Goal: Information Seeking & Learning: Learn about a topic

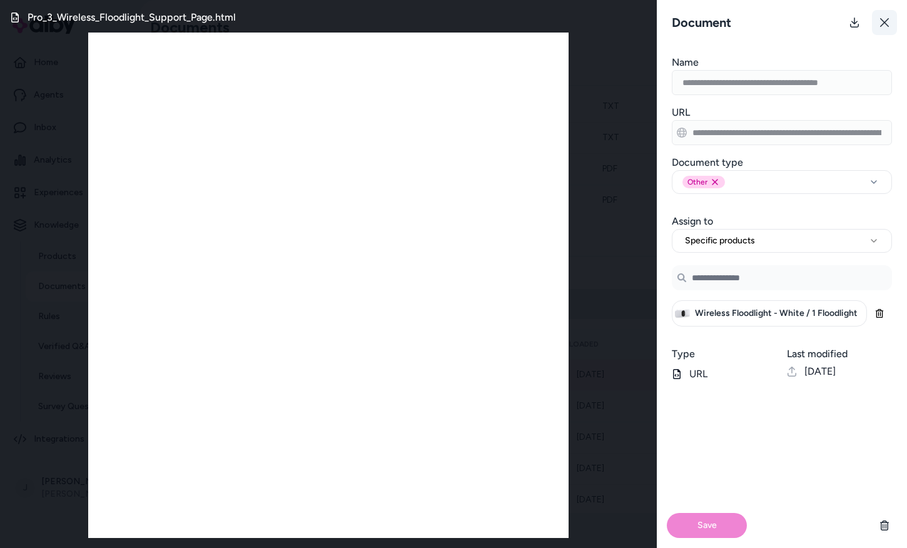
scroll to position [211, 0]
click at [881, 15] on button at bounding box center [884, 22] width 25 height 25
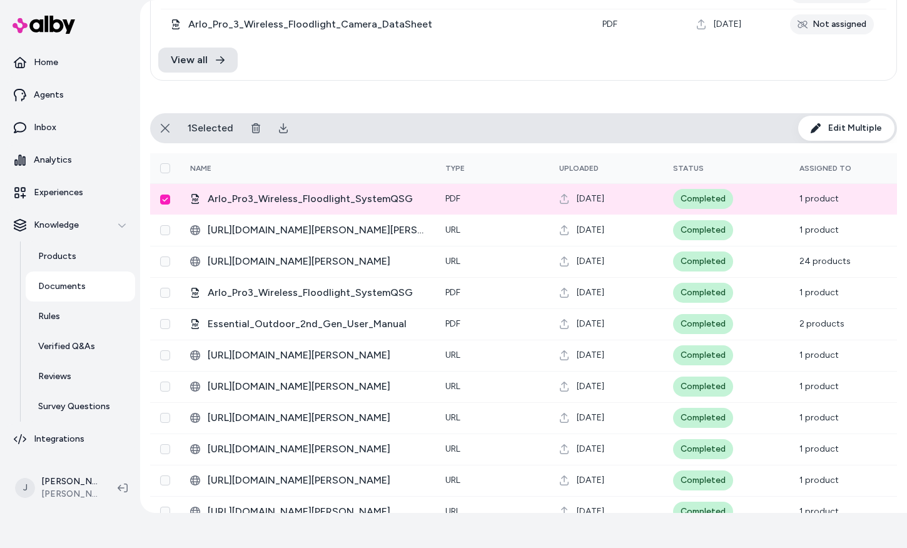
scroll to position [288, 0]
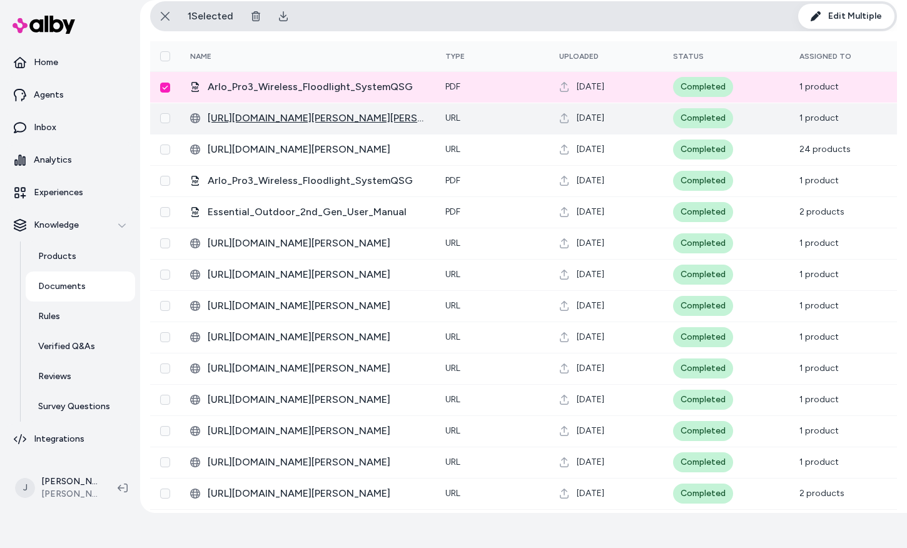
click at [340, 119] on span "[URL][DOMAIN_NAME][PERSON_NAME][PERSON_NAME]" at bounding box center [317, 118] width 218 height 15
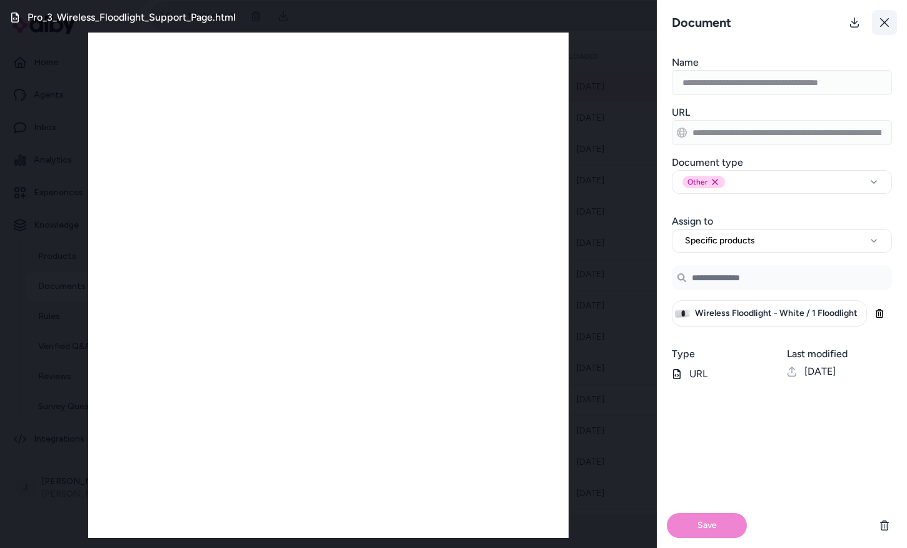
click at [882, 21] on icon at bounding box center [884, 23] width 10 height 10
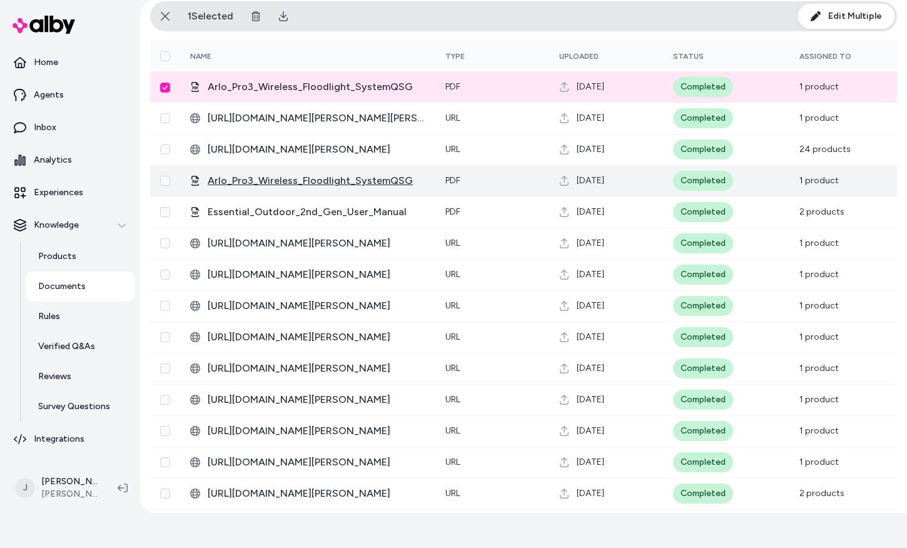
click at [307, 183] on span "Arlo_Pro3_Wireless_Floodlight_SystemQSG" at bounding box center [317, 180] width 218 height 15
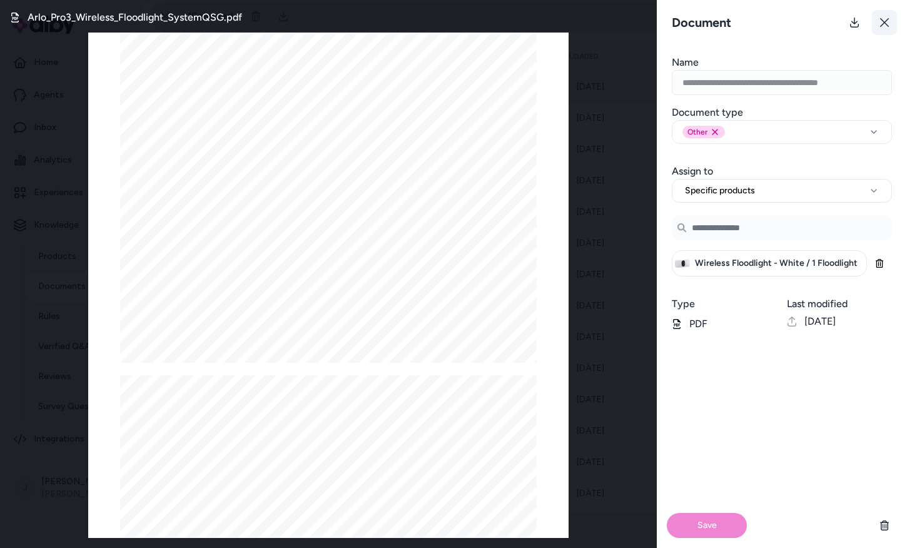
click at [888, 22] on icon at bounding box center [884, 23] width 10 height 10
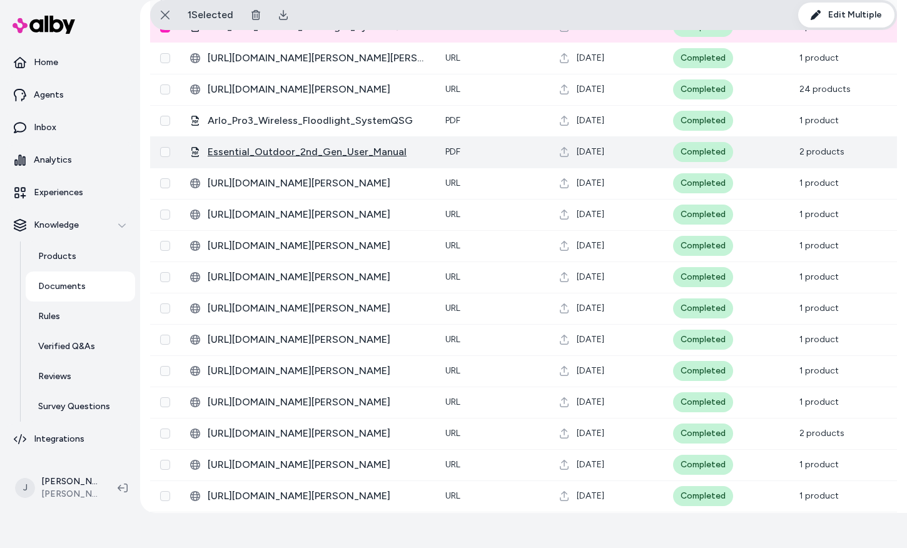
scroll to position [363, 0]
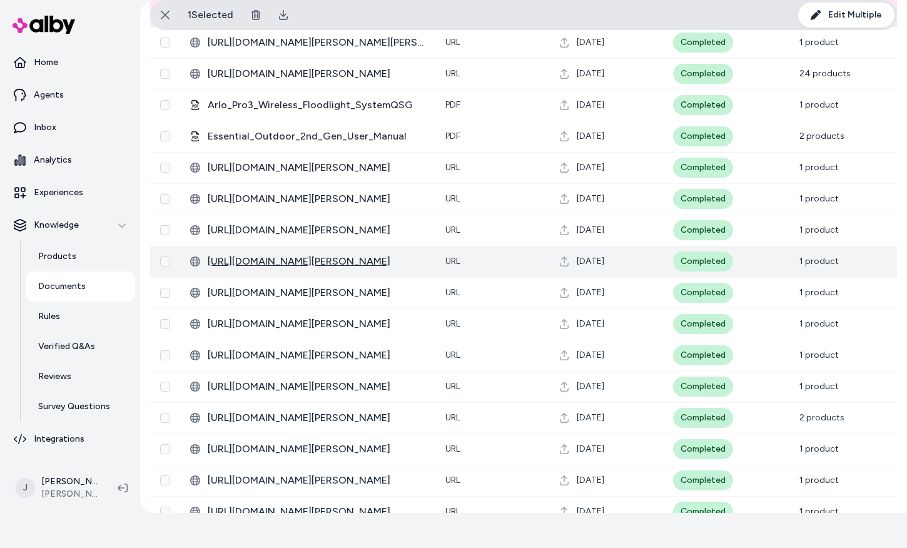
click at [318, 260] on span "[URL][DOMAIN_NAME][PERSON_NAME]" at bounding box center [317, 261] width 218 height 15
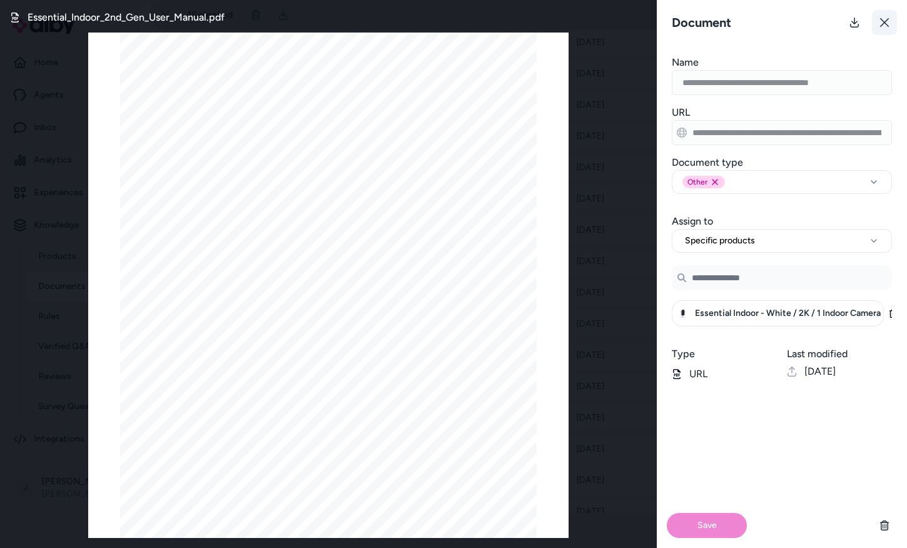
click at [889, 20] on icon at bounding box center [884, 23] width 10 height 10
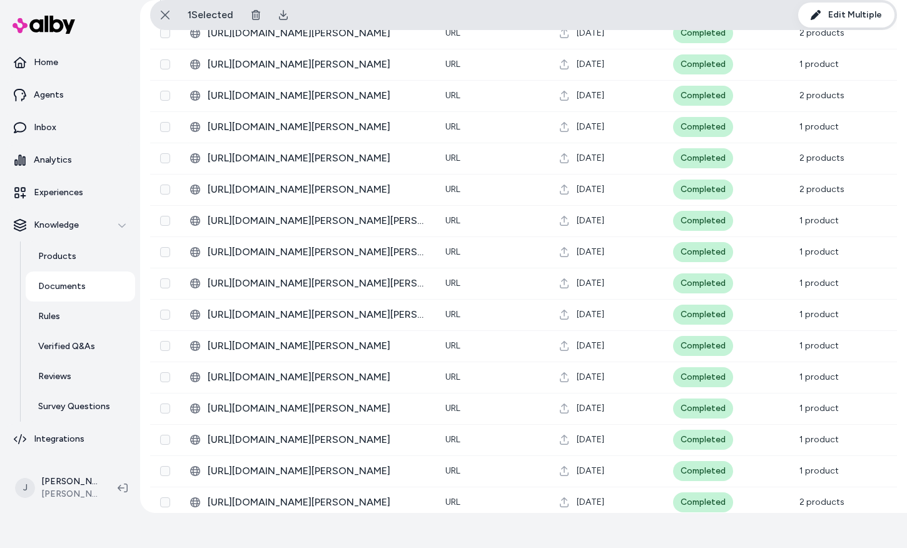
scroll to position [1126, 0]
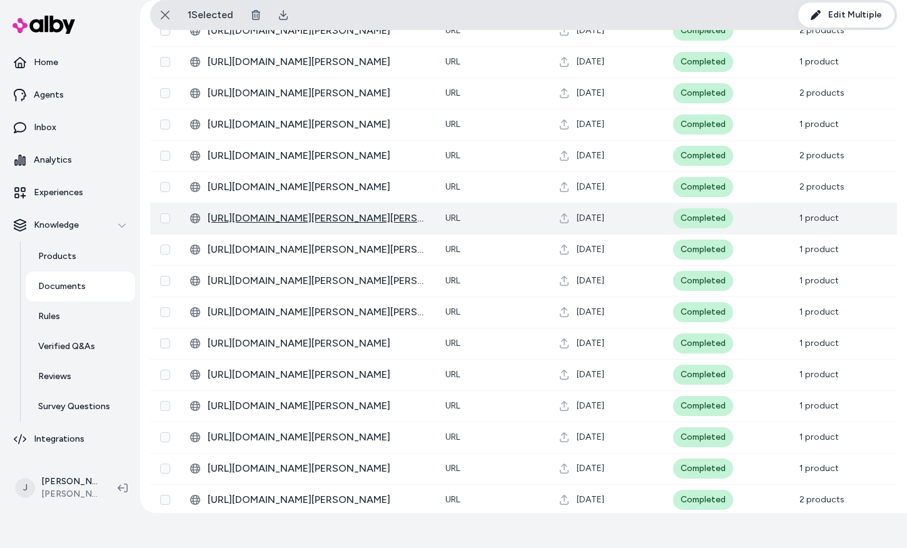
click at [340, 222] on span "[URL][DOMAIN_NAME][PERSON_NAME][PERSON_NAME][PHONE_NUMBER][DATE]" at bounding box center [317, 218] width 218 height 15
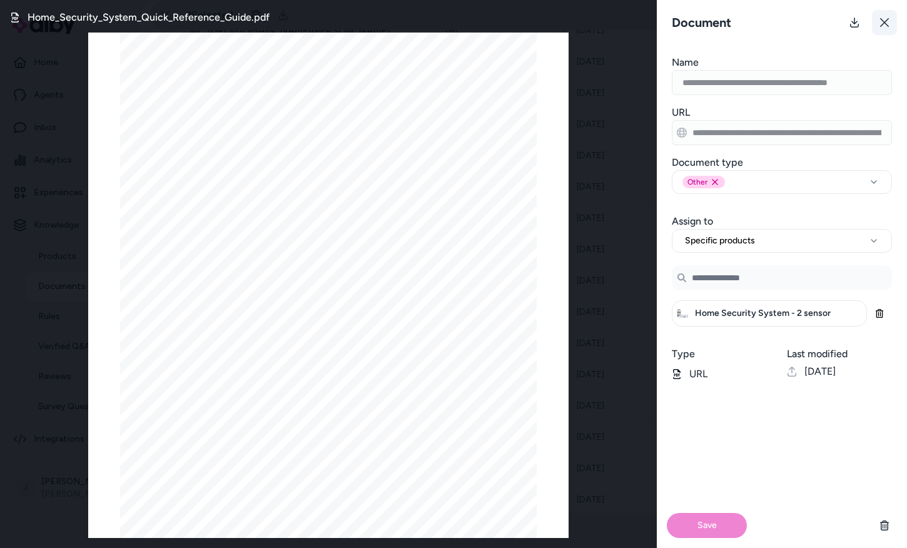
click at [880, 23] on icon at bounding box center [884, 23] width 10 height 10
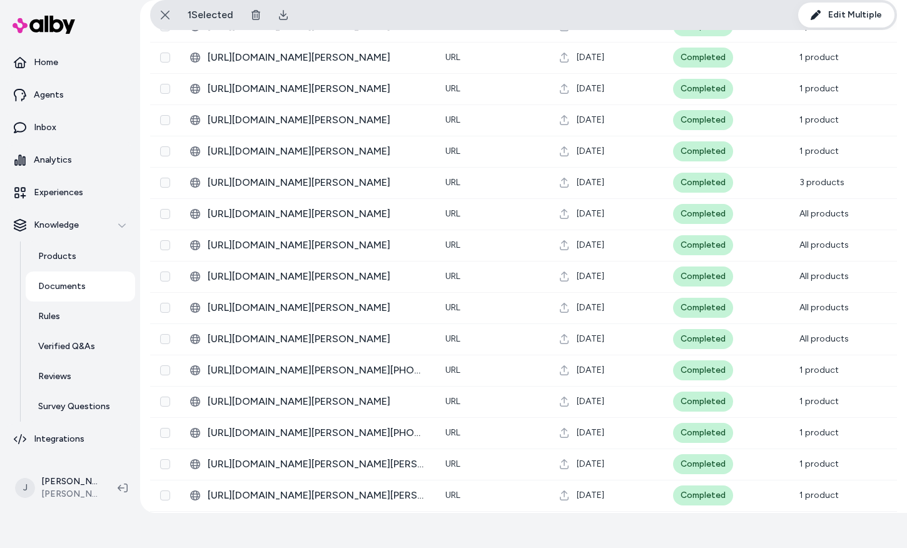
scroll to position [1843, 0]
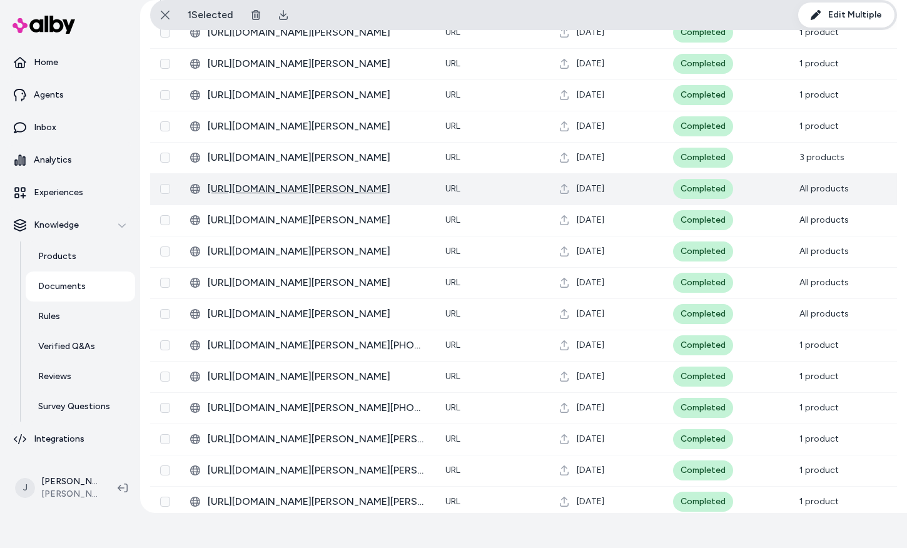
click at [328, 185] on span "[URL][DOMAIN_NAME][PERSON_NAME]" at bounding box center [317, 188] width 218 height 15
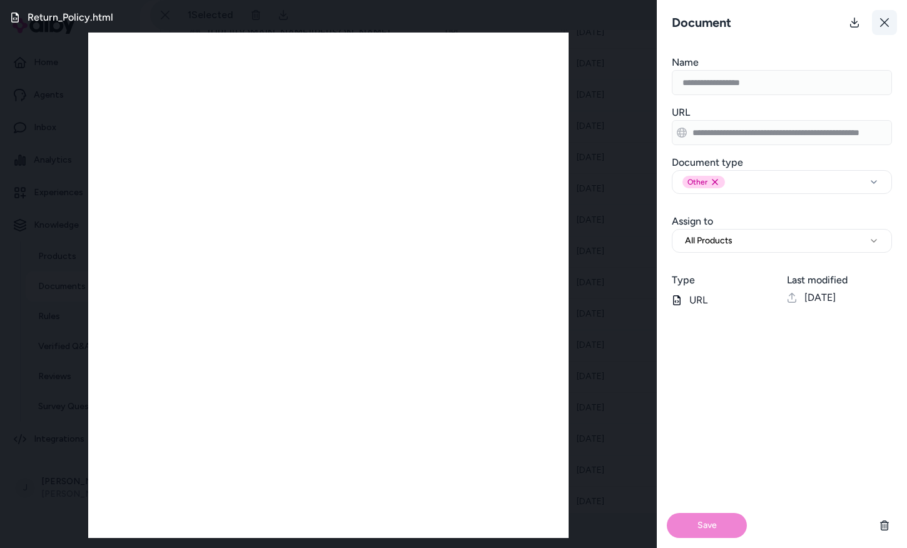
click at [880, 20] on icon at bounding box center [884, 23] width 10 height 10
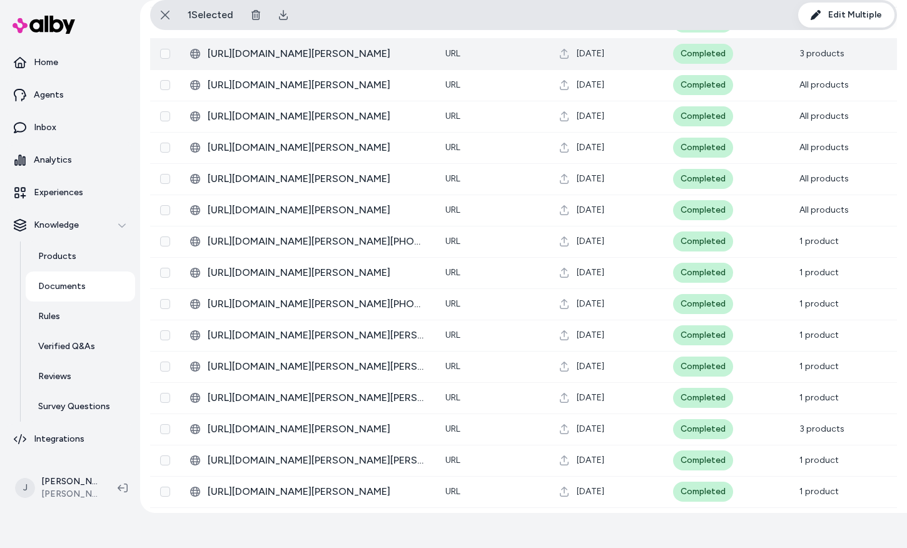
scroll to position [1953, 0]
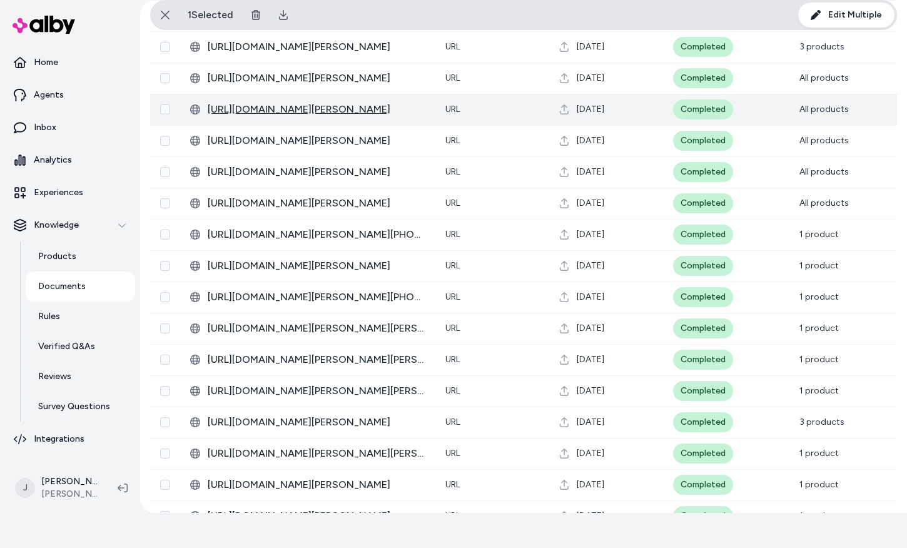
click at [303, 109] on span "[URL][DOMAIN_NAME][PERSON_NAME]" at bounding box center [317, 109] width 218 height 15
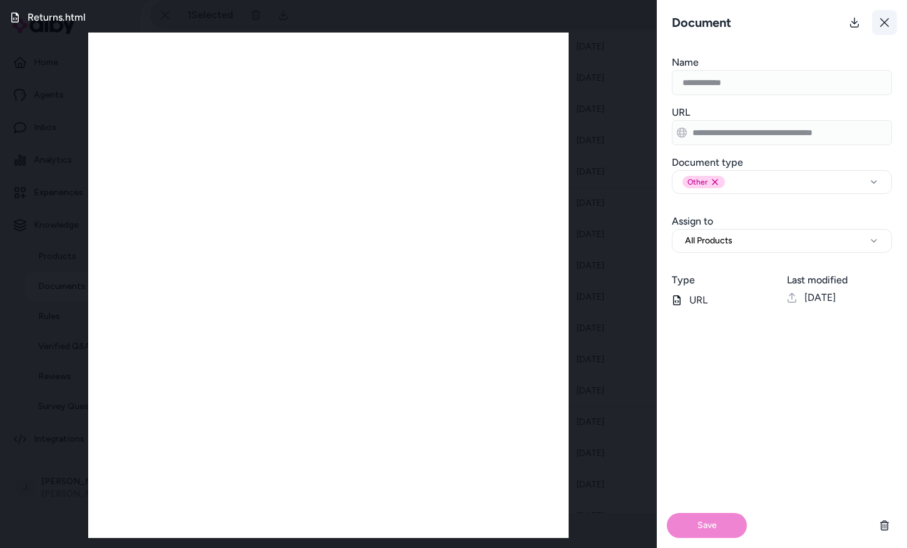
click at [877, 33] on button at bounding box center [884, 22] width 25 height 25
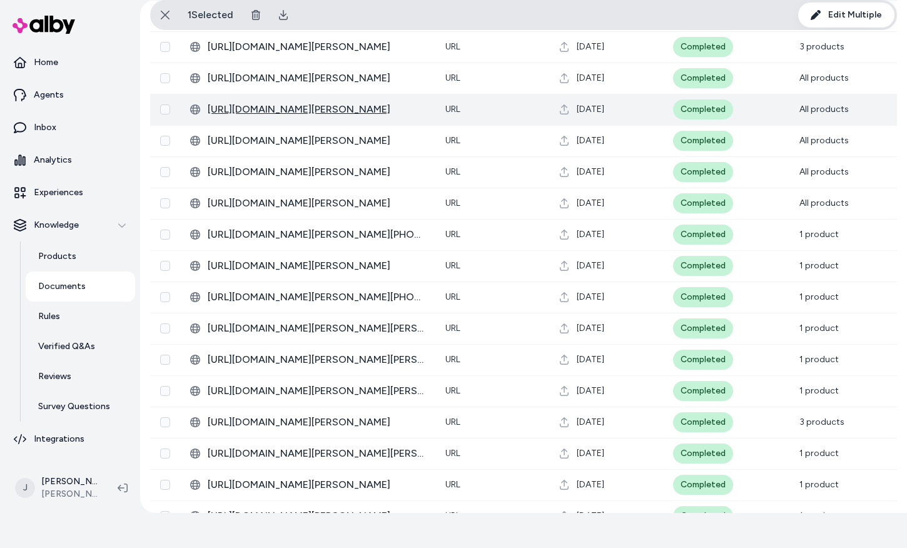
click at [290, 112] on span "[URL][DOMAIN_NAME][PERSON_NAME]" at bounding box center [317, 109] width 218 height 15
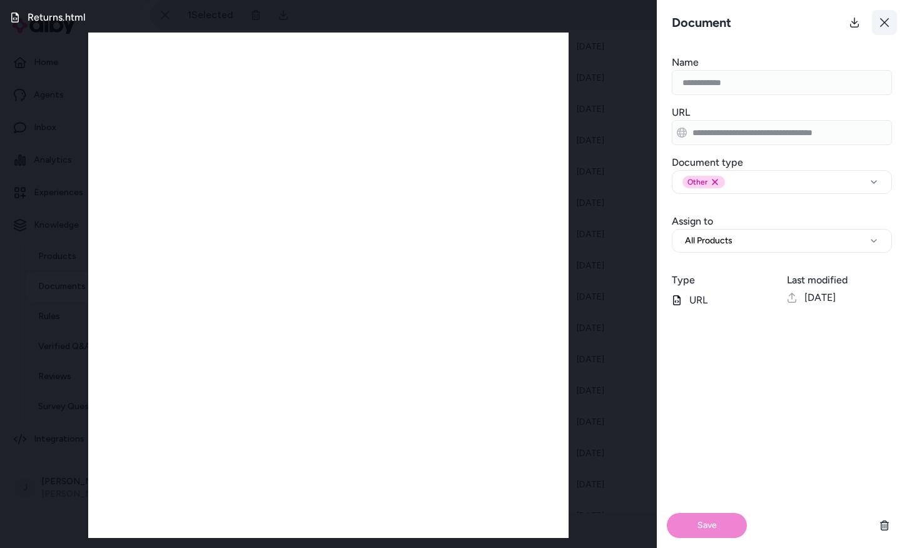
click at [887, 21] on icon at bounding box center [884, 23] width 10 height 10
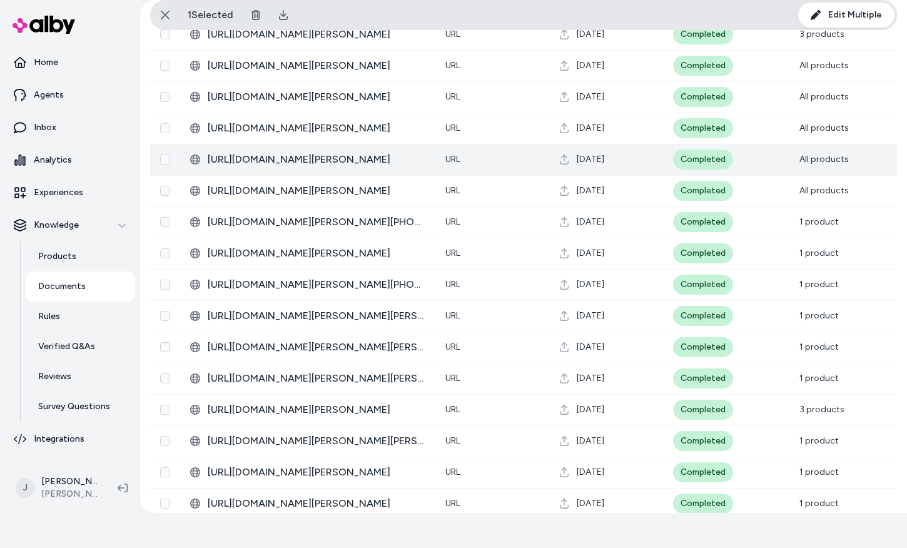
scroll to position [1970, 0]
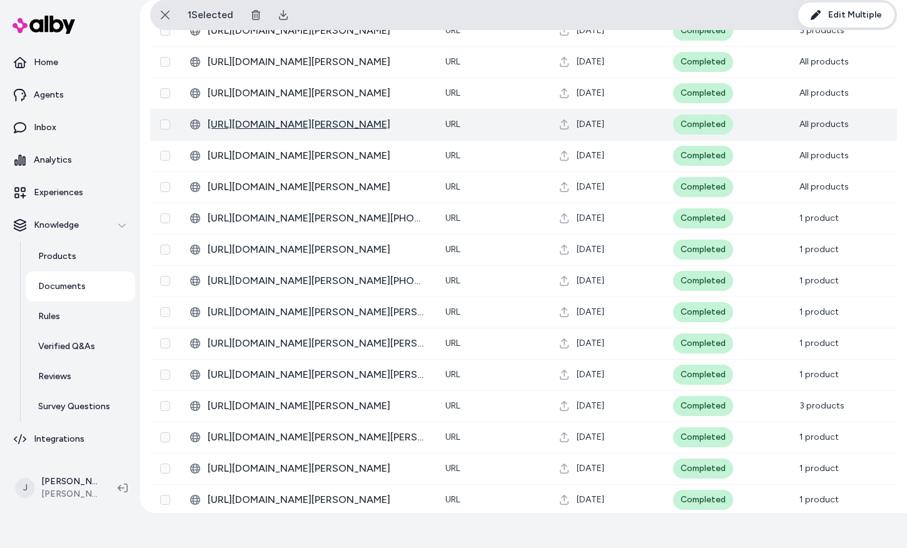
click at [344, 125] on span "[URL][DOMAIN_NAME][PERSON_NAME]" at bounding box center [317, 124] width 218 height 15
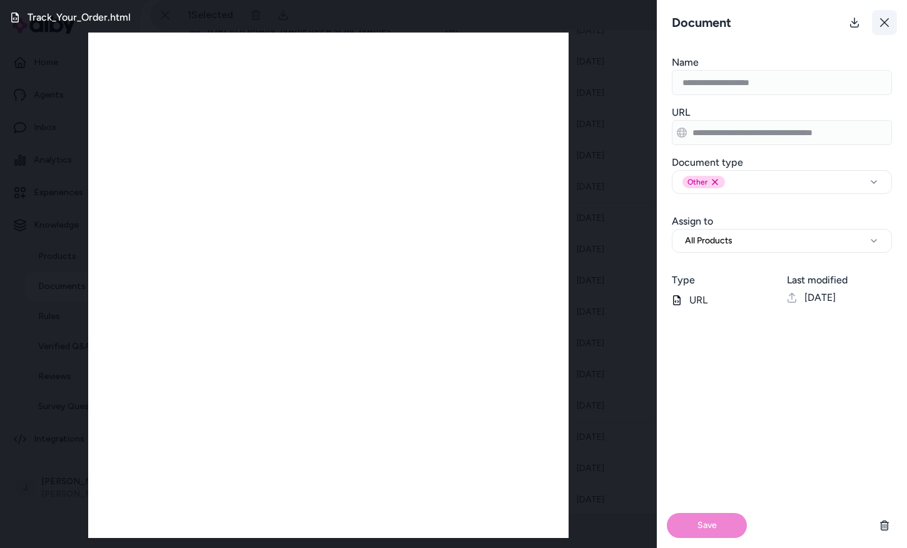
click at [879, 24] on icon at bounding box center [884, 23] width 10 height 10
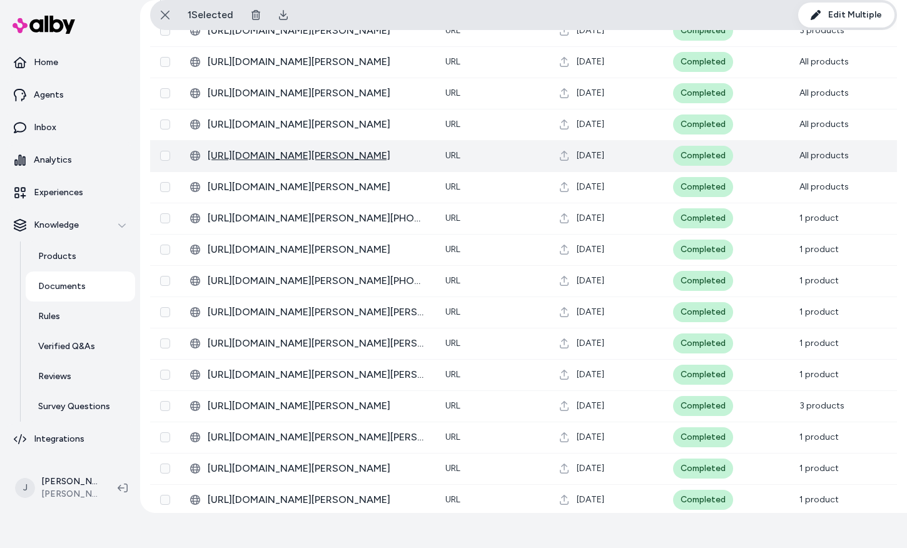
click at [388, 155] on span "[URL][DOMAIN_NAME][PERSON_NAME]" at bounding box center [317, 155] width 218 height 15
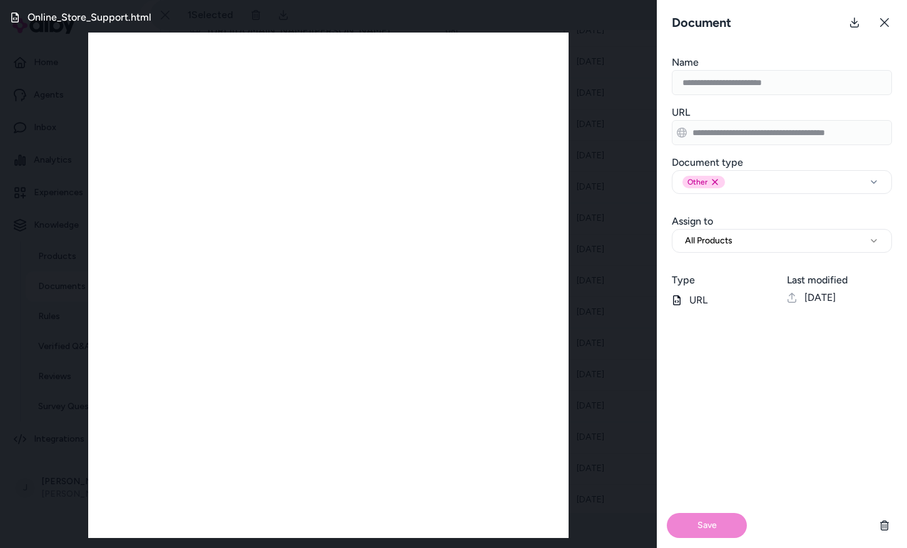
click at [882, 28] on button at bounding box center [884, 22] width 25 height 25
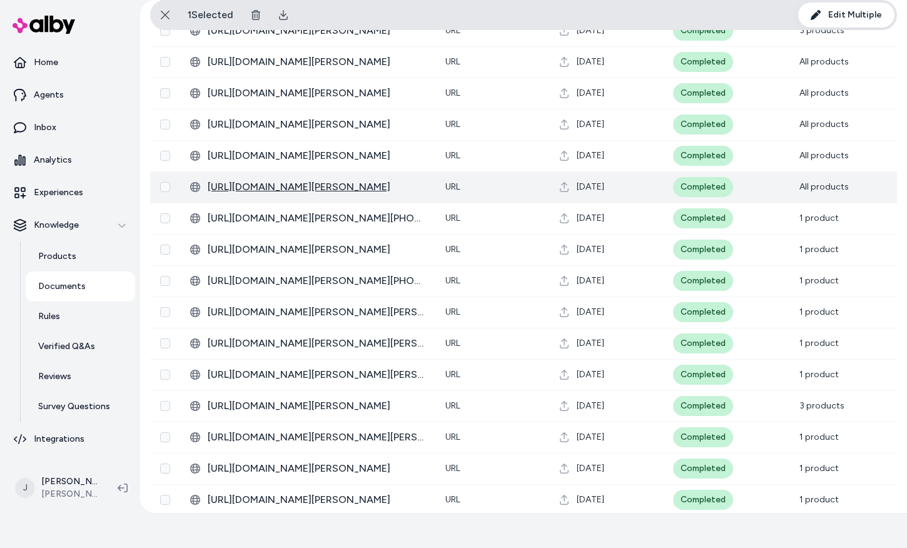
click at [343, 189] on span "[URL][DOMAIN_NAME][PERSON_NAME]" at bounding box center [317, 186] width 218 height 15
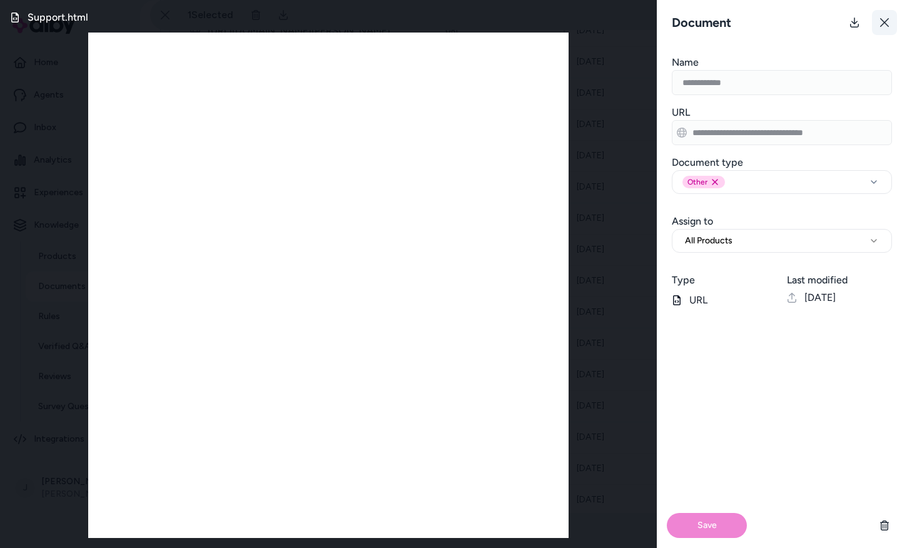
click at [879, 22] on icon at bounding box center [884, 23] width 10 height 10
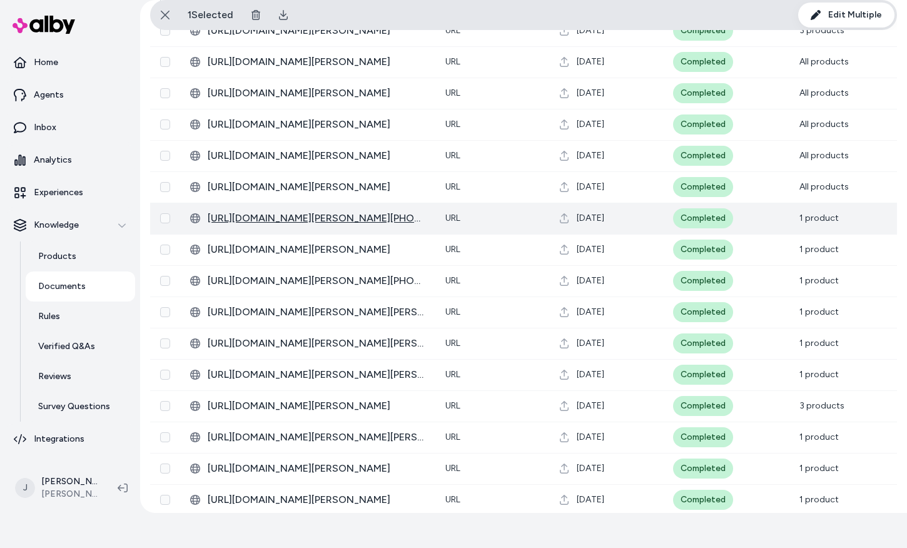
click at [358, 218] on span "[URL][DOMAIN_NAME][PERSON_NAME][PHONE_NUMBER][DATE]" at bounding box center [317, 218] width 218 height 15
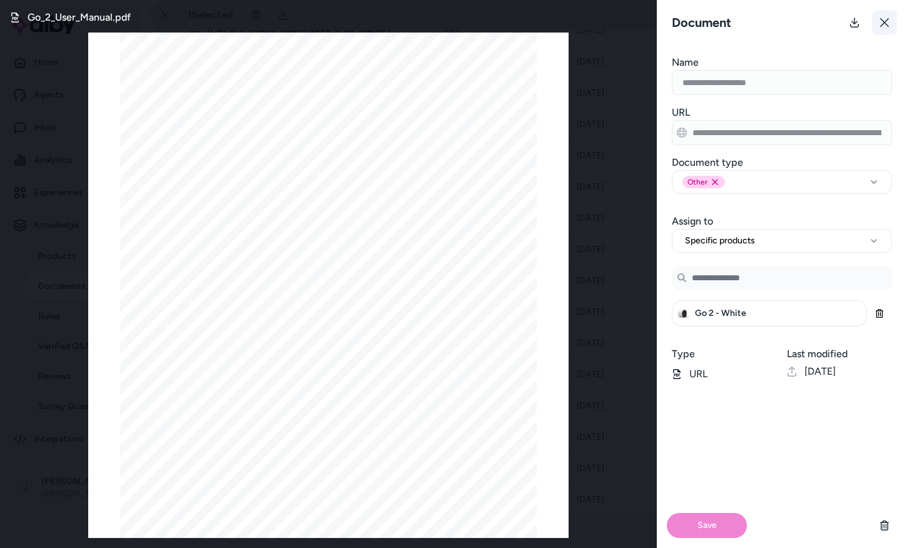
click at [885, 25] on icon at bounding box center [884, 23] width 10 height 10
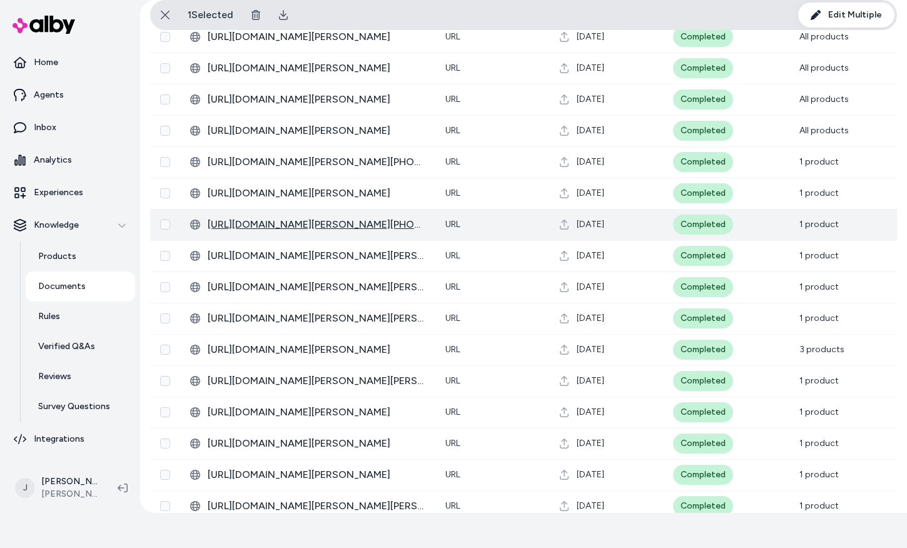
scroll to position [2028, 0]
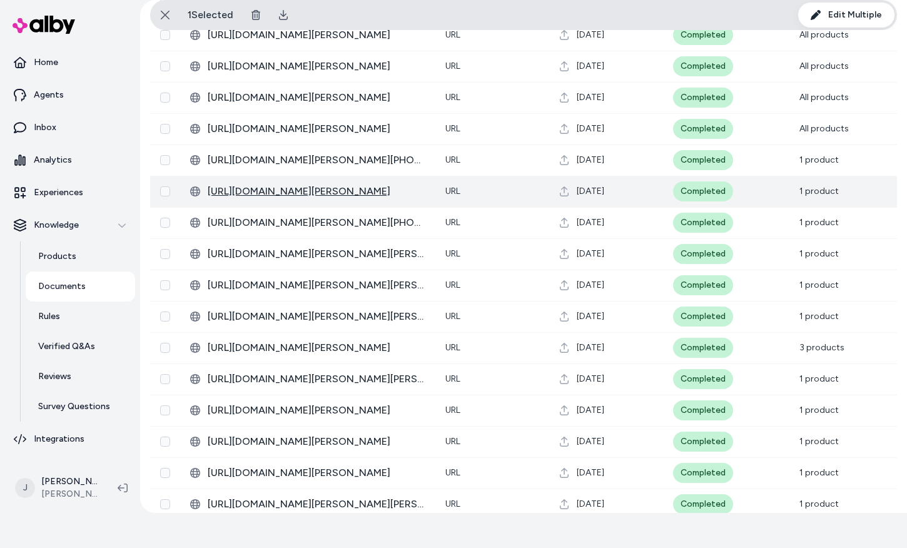
click at [309, 193] on span "[URL][DOMAIN_NAME][PERSON_NAME]" at bounding box center [317, 191] width 218 height 15
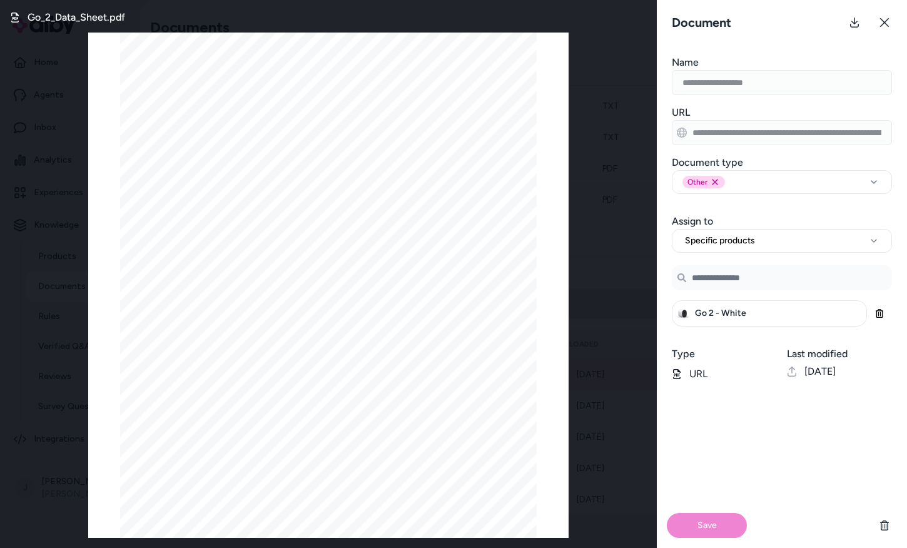
scroll to position [2028, 0]
click at [877, 17] on button at bounding box center [884, 22] width 25 height 25
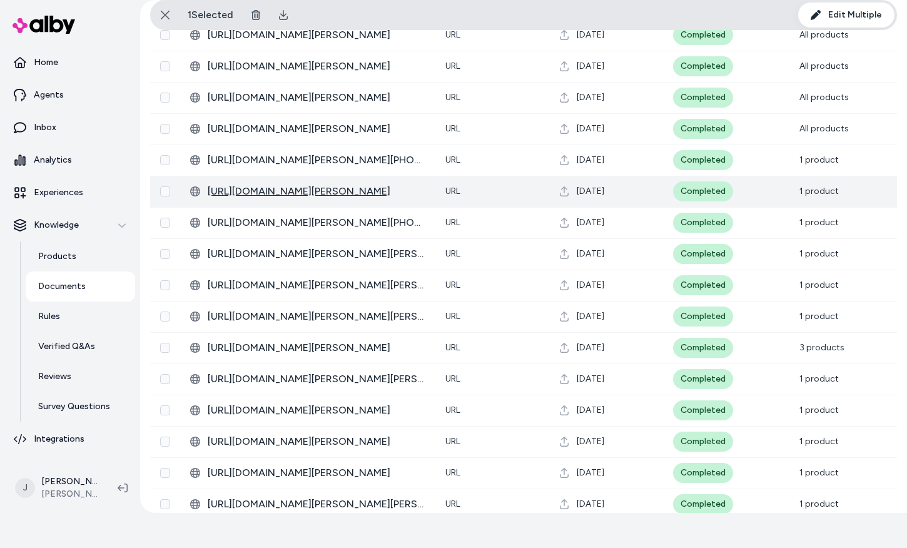
click at [336, 192] on span "[URL][DOMAIN_NAME][PERSON_NAME]" at bounding box center [317, 191] width 218 height 15
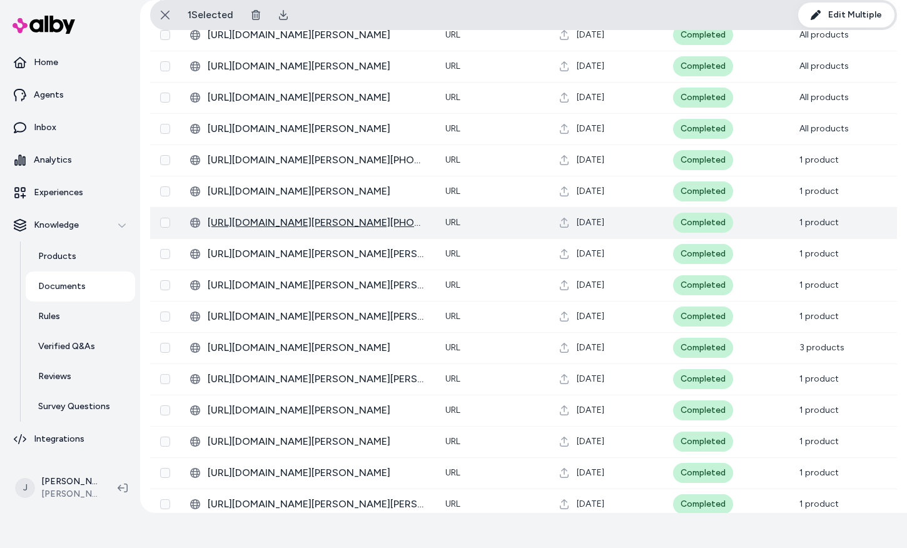
click at [341, 223] on span "[URL][DOMAIN_NAME][PERSON_NAME][PHONE_NUMBER][DATE]" at bounding box center [317, 222] width 218 height 15
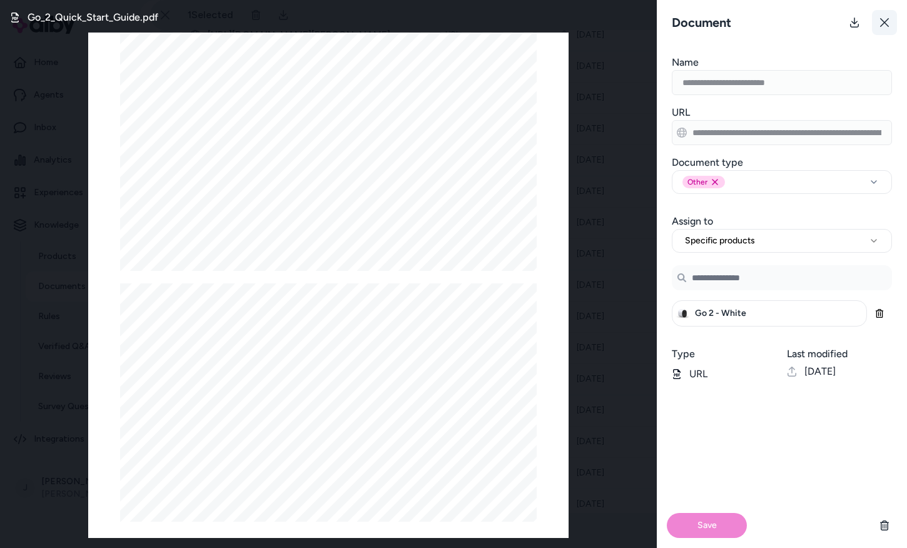
click at [883, 26] on icon at bounding box center [884, 23] width 10 height 10
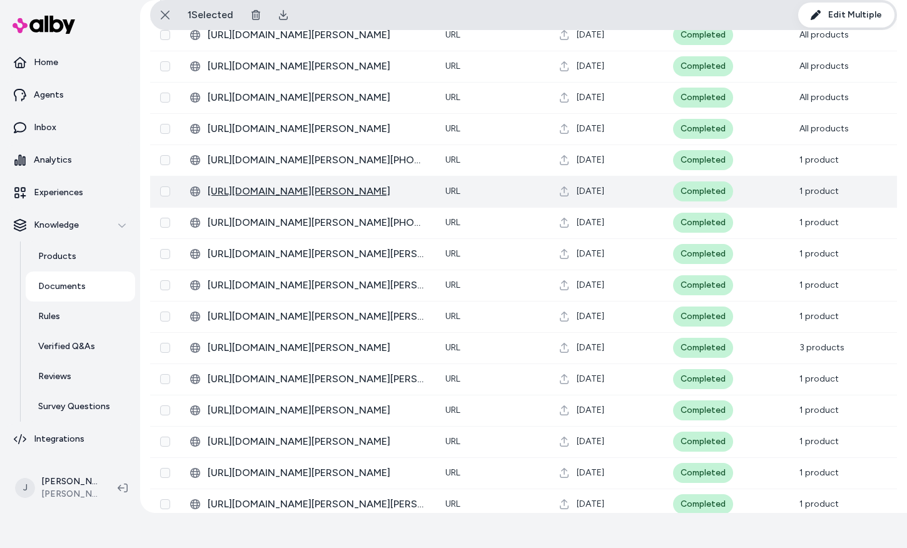
click at [336, 195] on span "[URL][DOMAIN_NAME][PERSON_NAME]" at bounding box center [317, 191] width 218 height 15
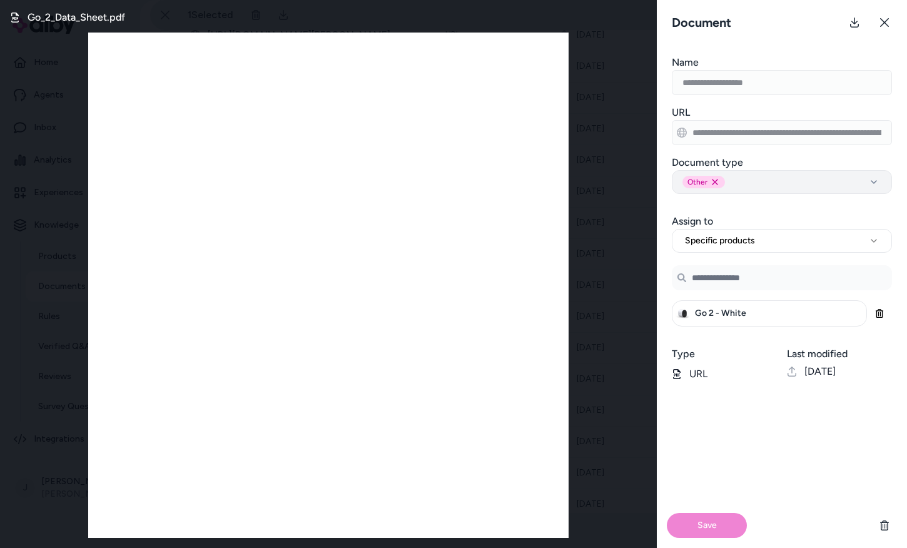
click at [824, 174] on button "Other Remove other option" at bounding box center [782, 182] width 220 height 24
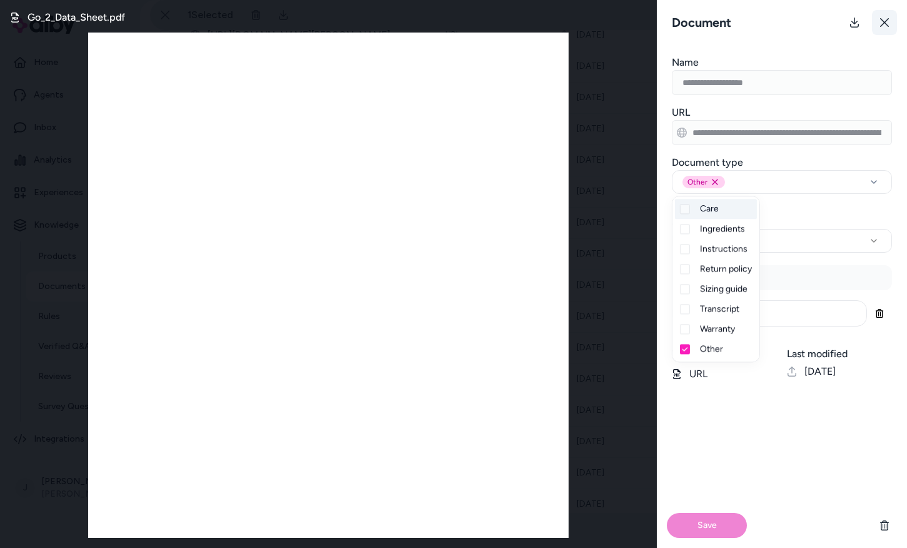
click at [878, 23] on button at bounding box center [884, 22] width 25 height 25
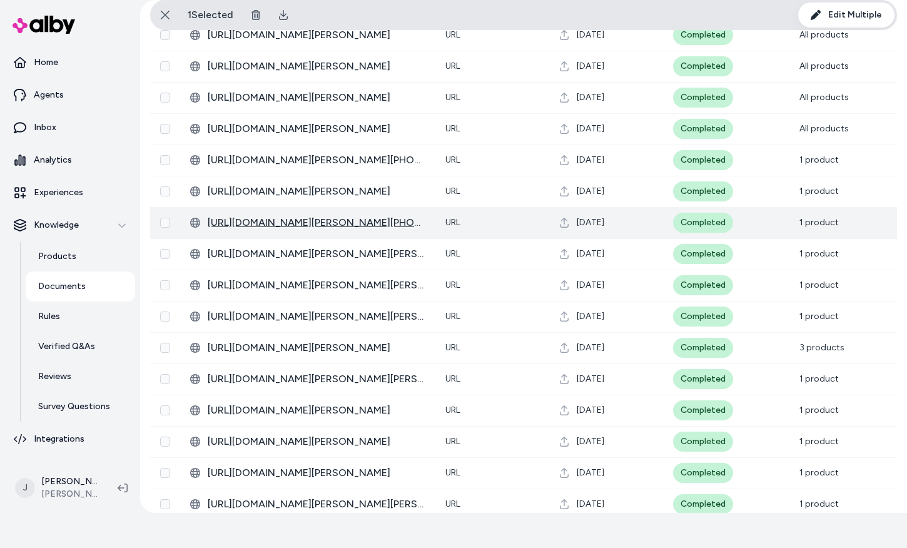
click at [350, 226] on span "[URL][DOMAIN_NAME][PERSON_NAME][PHONE_NUMBER][DATE]" at bounding box center [317, 222] width 218 height 15
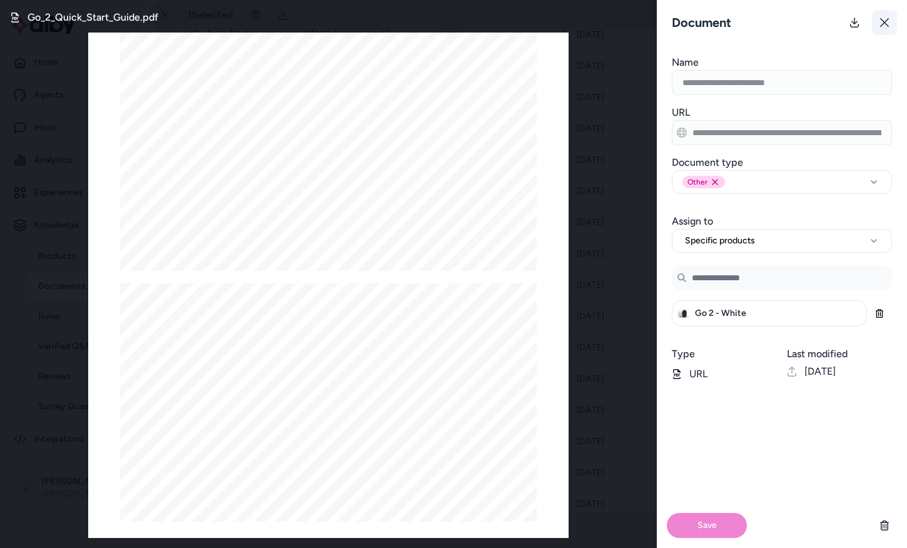
click at [882, 24] on icon at bounding box center [884, 23] width 10 height 10
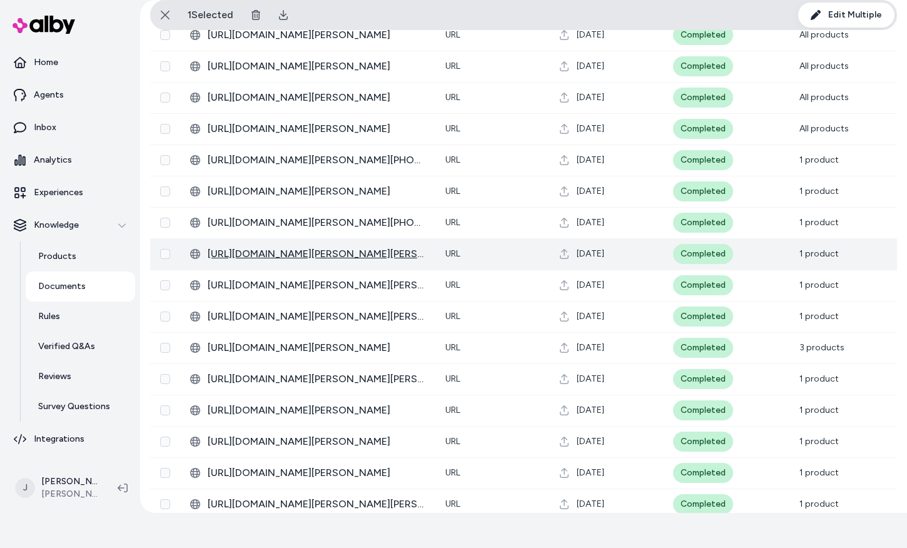
click at [397, 250] on span "[URL][DOMAIN_NAME][PERSON_NAME][PERSON_NAME]" at bounding box center [317, 253] width 218 height 15
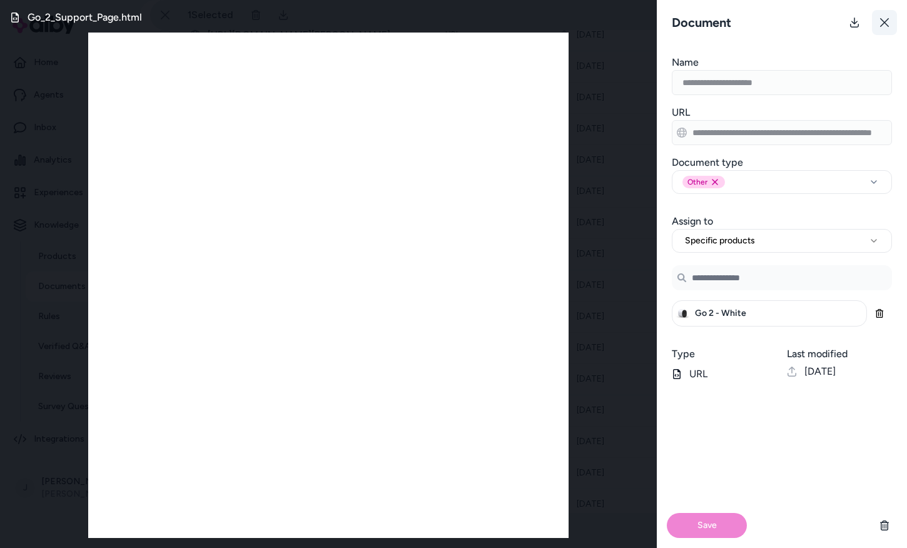
click at [878, 18] on button at bounding box center [884, 22] width 25 height 25
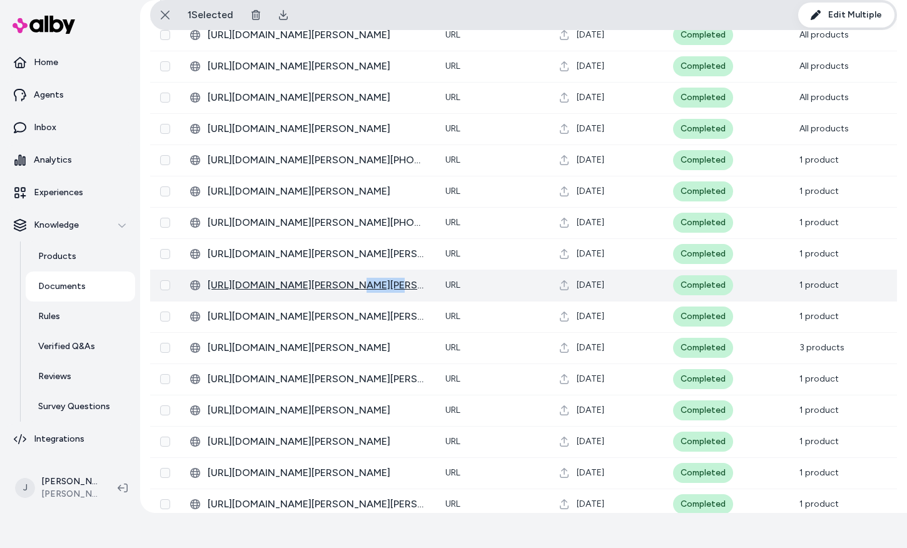
click at [346, 283] on span "[URL][DOMAIN_NAME][PERSON_NAME][PERSON_NAME]" at bounding box center [317, 285] width 218 height 15
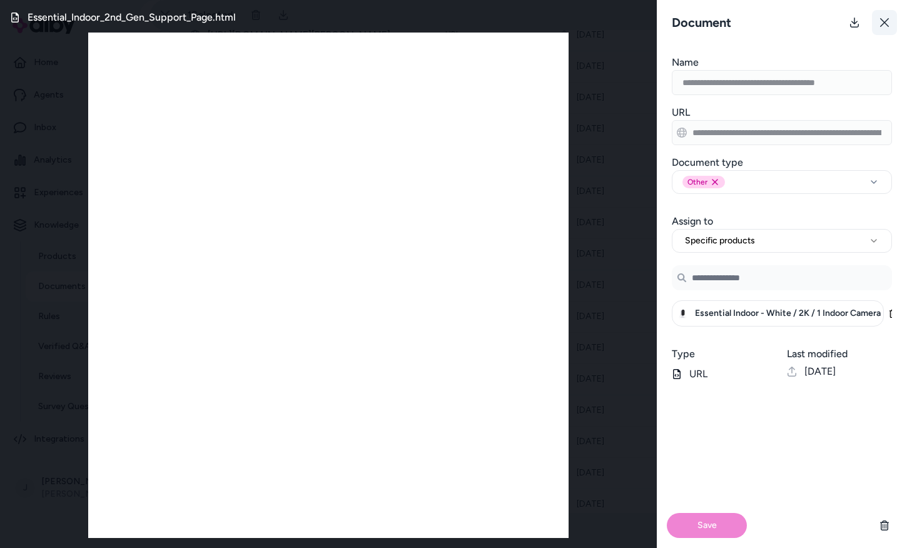
click at [885, 21] on icon at bounding box center [884, 22] width 9 height 9
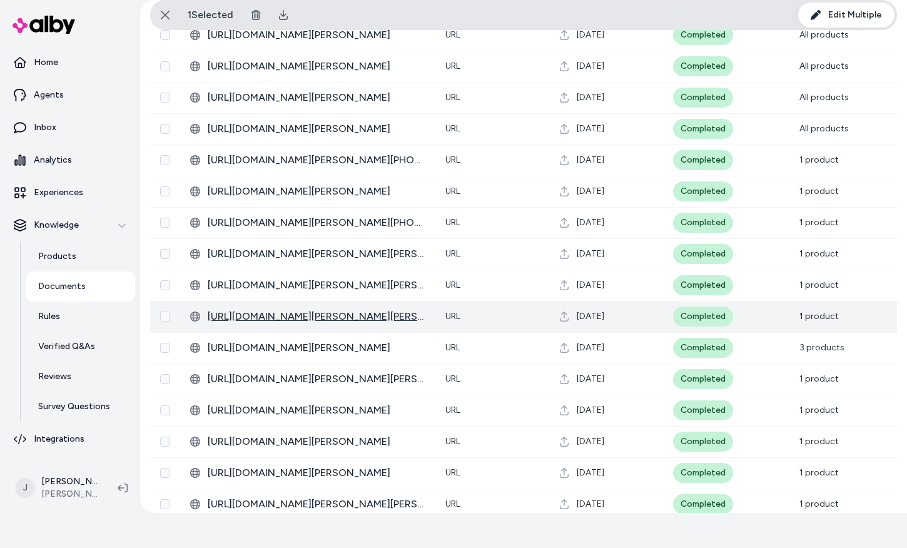
click at [351, 318] on span "[URL][DOMAIN_NAME][PERSON_NAME][PERSON_NAME]" at bounding box center [317, 316] width 218 height 15
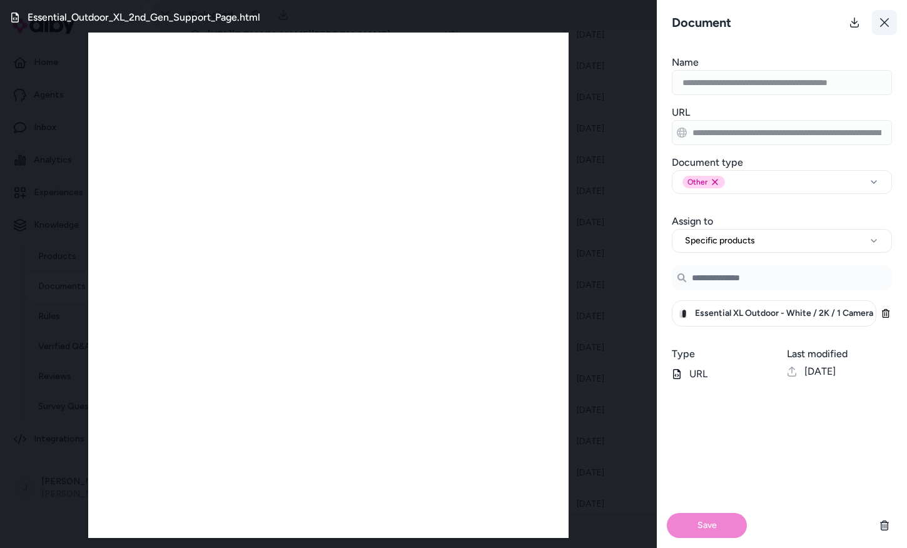
click at [885, 13] on button at bounding box center [884, 22] width 25 height 25
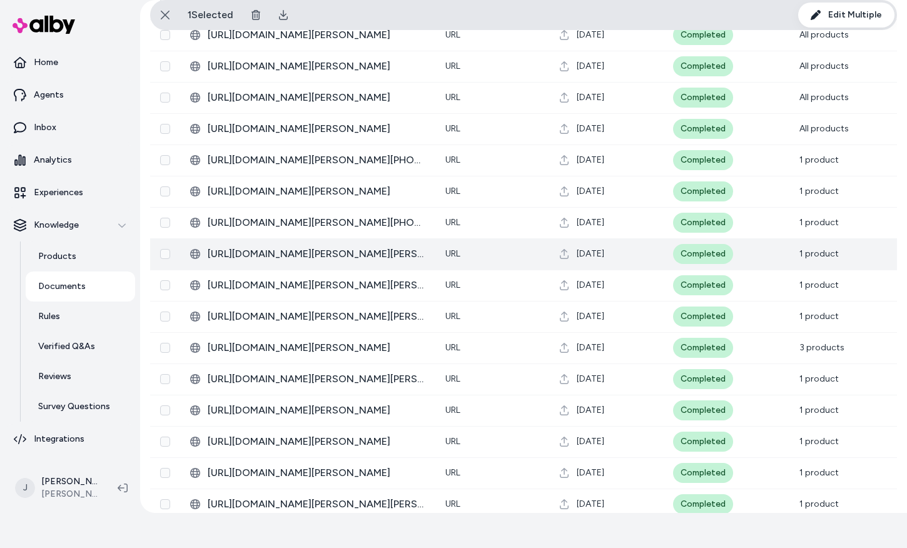
scroll to position [2034, 0]
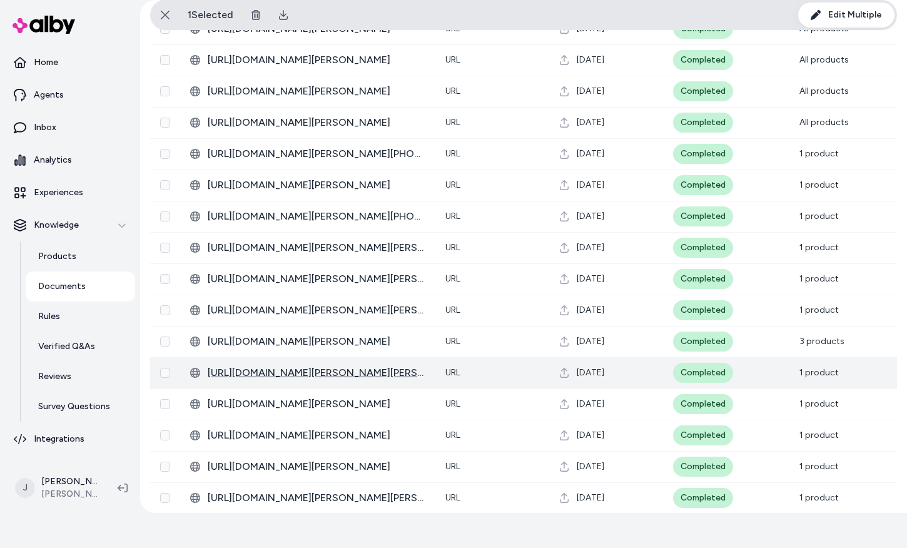
click at [348, 370] on span "[URL][DOMAIN_NAME][PERSON_NAME][PERSON_NAME]" at bounding box center [317, 372] width 218 height 15
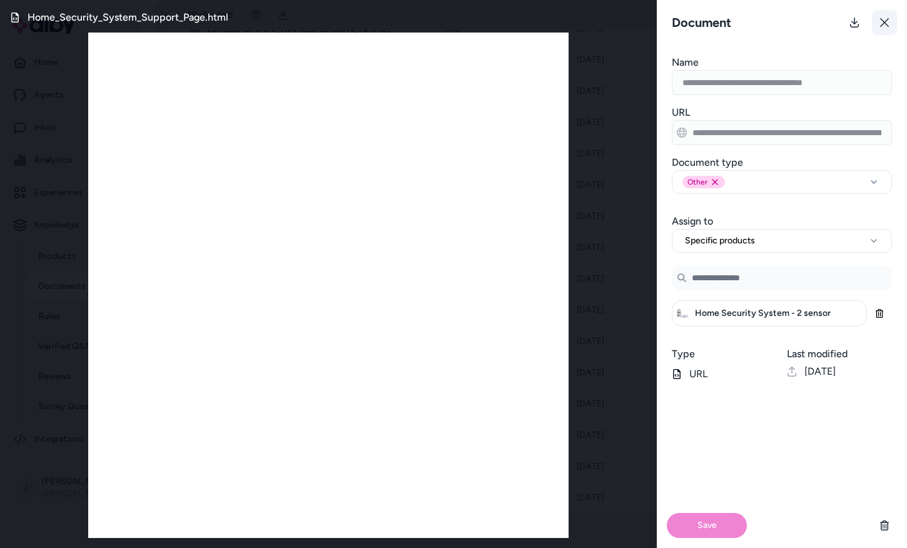
click at [882, 23] on icon at bounding box center [884, 22] width 9 height 9
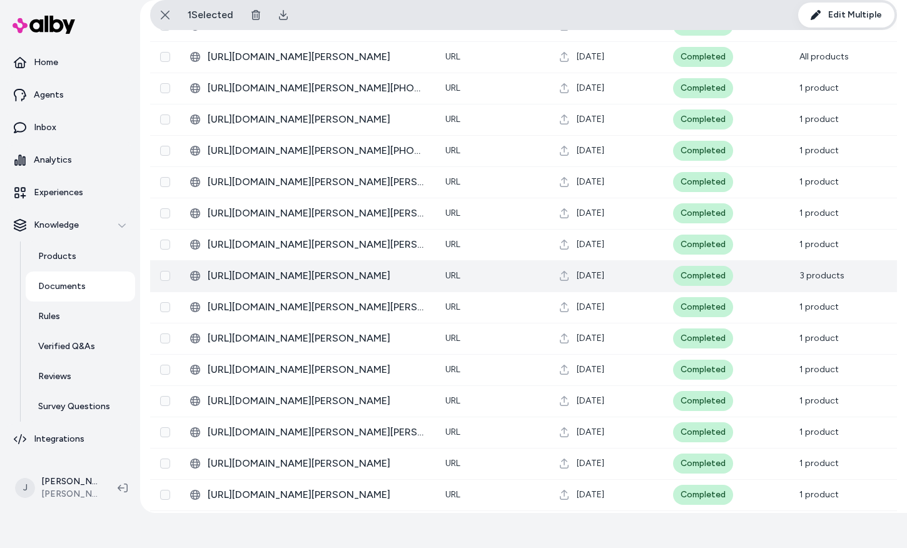
scroll to position [2104, 0]
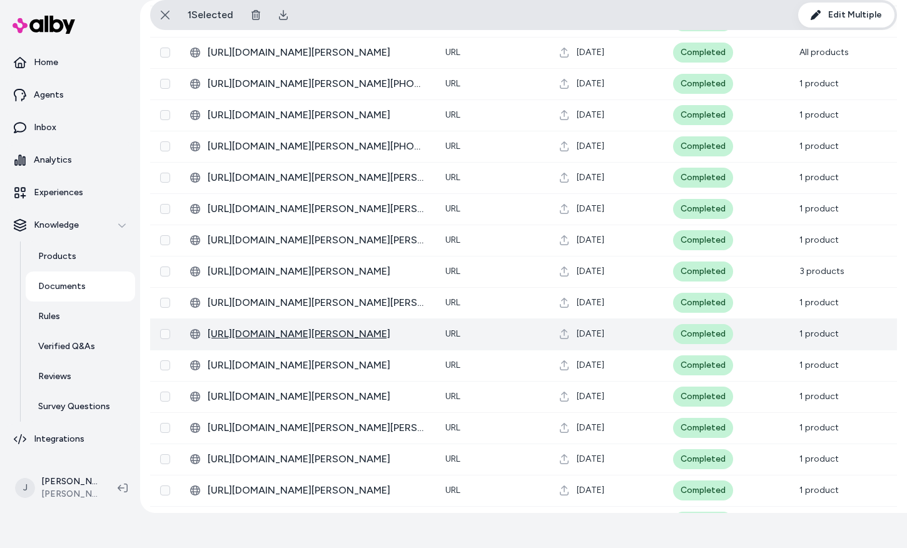
click at [336, 332] on span "[URL][DOMAIN_NAME][PERSON_NAME]" at bounding box center [317, 333] width 218 height 15
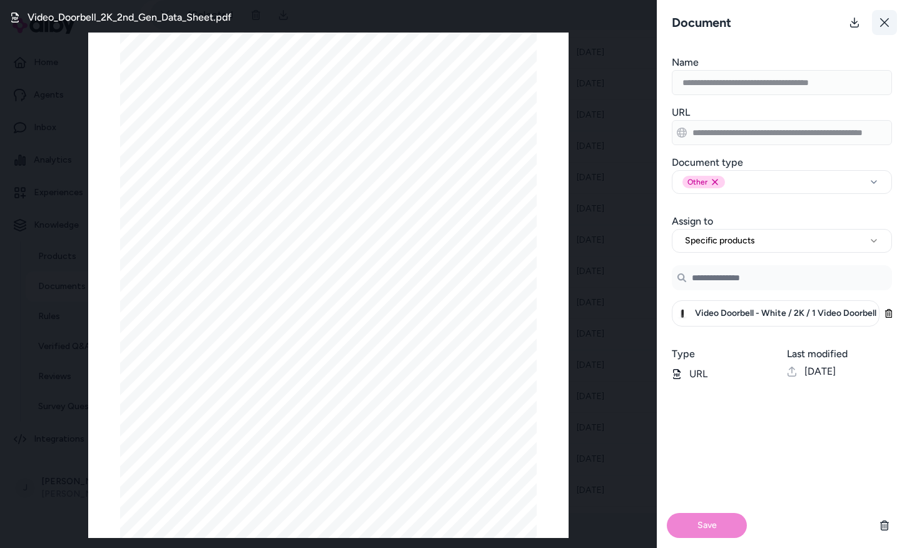
click at [889, 26] on button at bounding box center [884, 22] width 25 height 25
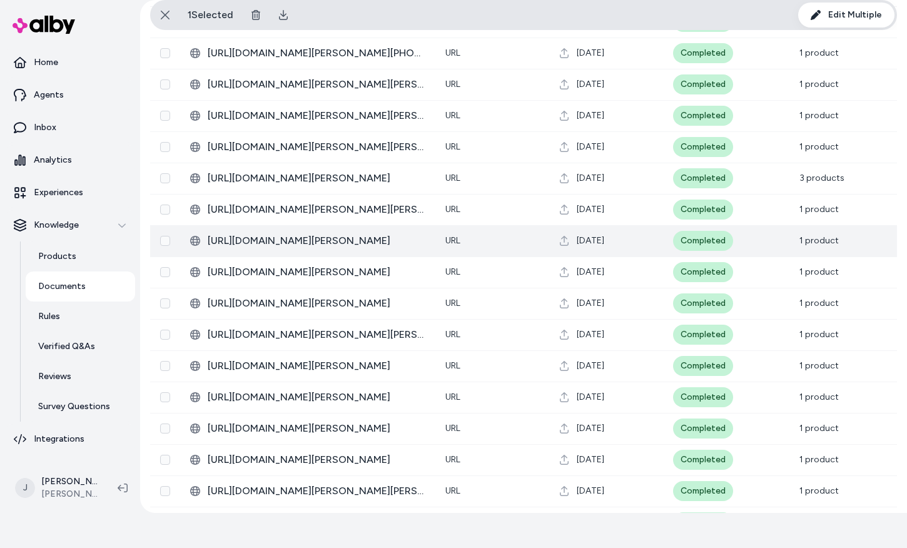
scroll to position [2248, 0]
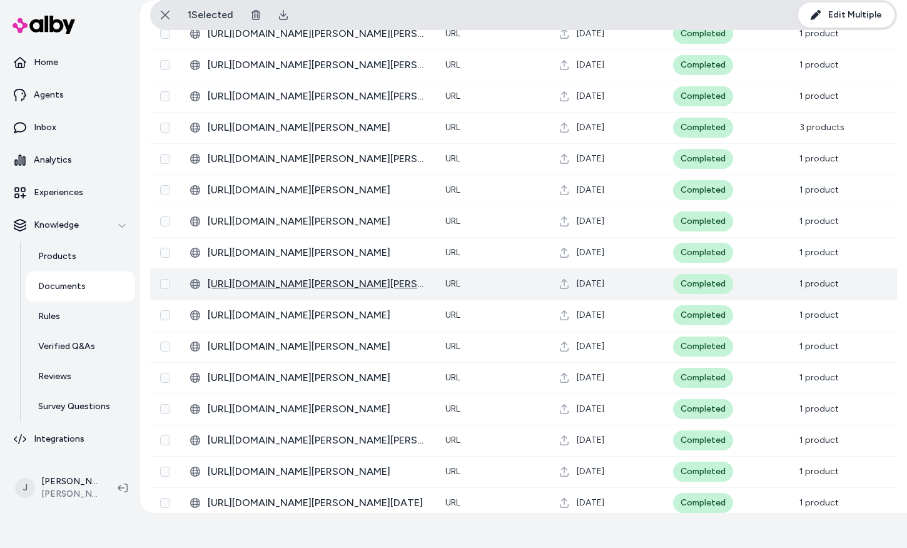
click at [336, 285] on span "[URL][DOMAIN_NAME][PERSON_NAME][PERSON_NAME]" at bounding box center [317, 283] width 218 height 15
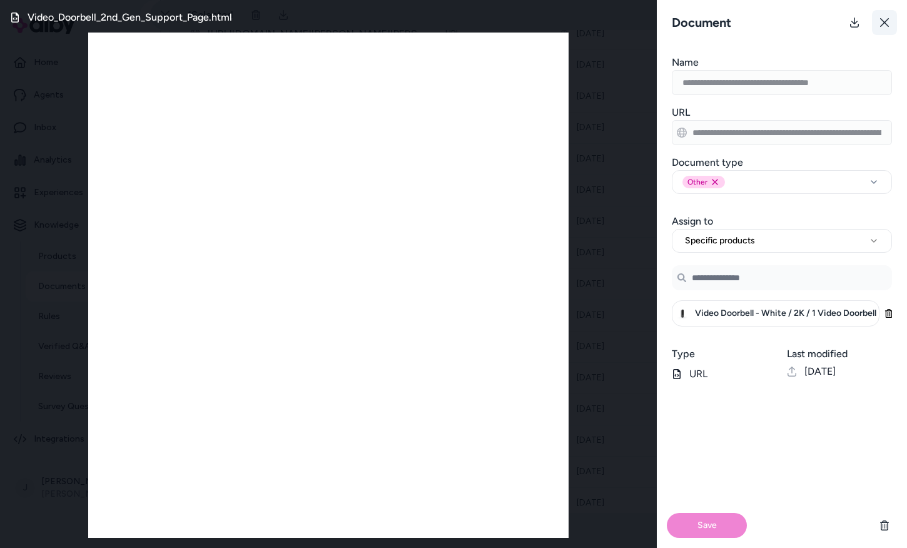
click at [885, 26] on icon at bounding box center [884, 23] width 10 height 10
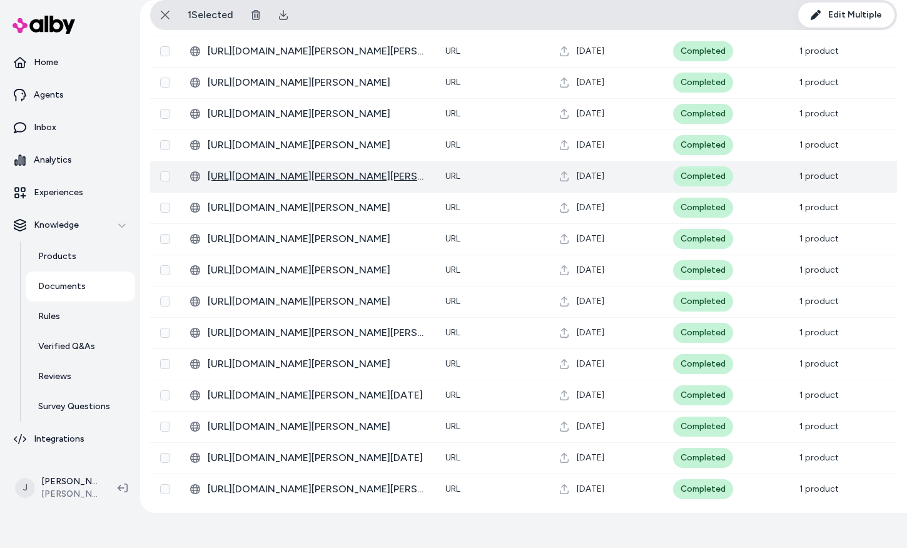
scroll to position [2356, 0]
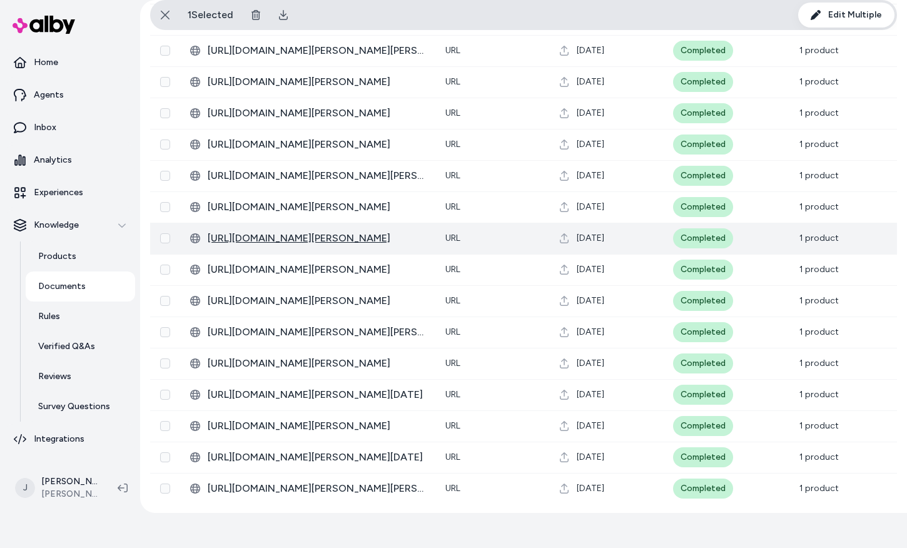
click at [332, 238] on span "[URL][DOMAIN_NAME][PERSON_NAME]" at bounding box center [317, 238] width 218 height 15
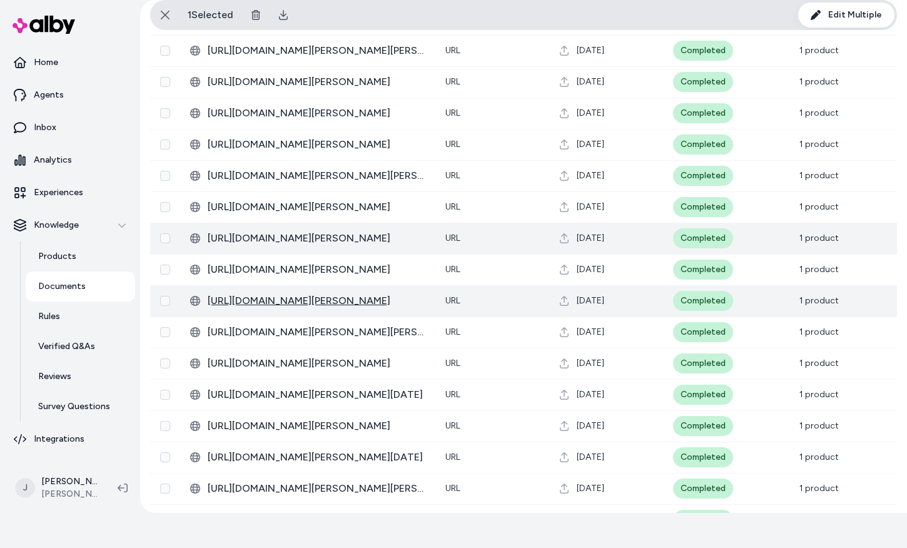
click at [345, 303] on span "[URL][DOMAIN_NAME][PERSON_NAME]" at bounding box center [317, 300] width 218 height 15
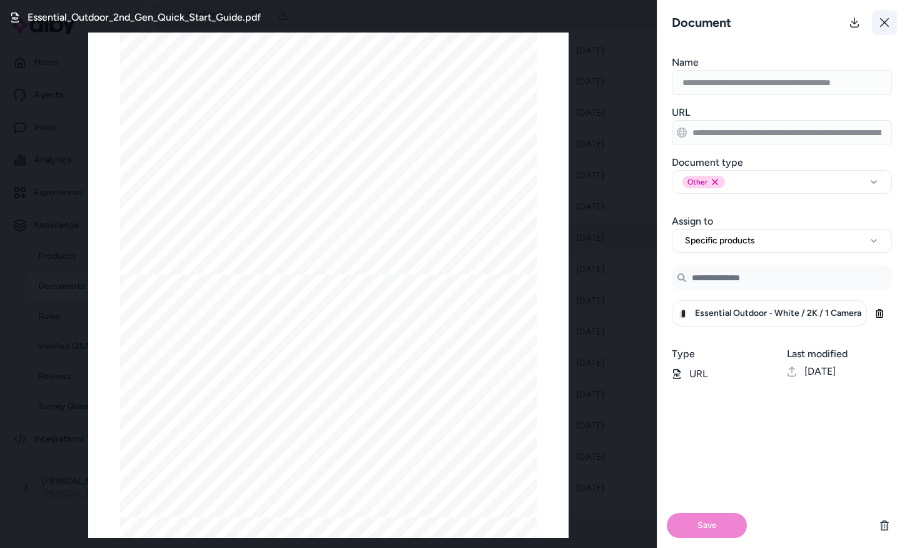
click at [878, 13] on button at bounding box center [884, 22] width 25 height 25
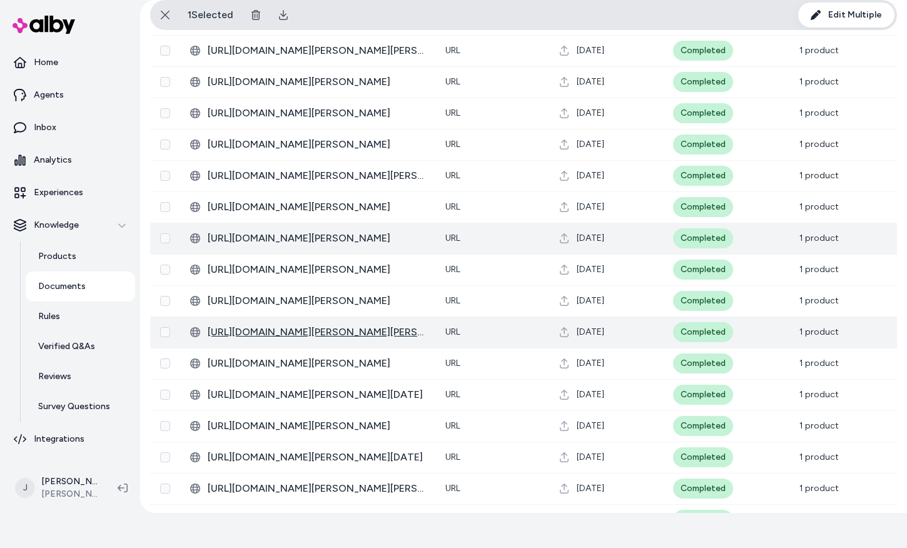
click at [328, 328] on span "[URL][DOMAIN_NAME][PERSON_NAME][PERSON_NAME]" at bounding box center [317, 332] width 218 height 15
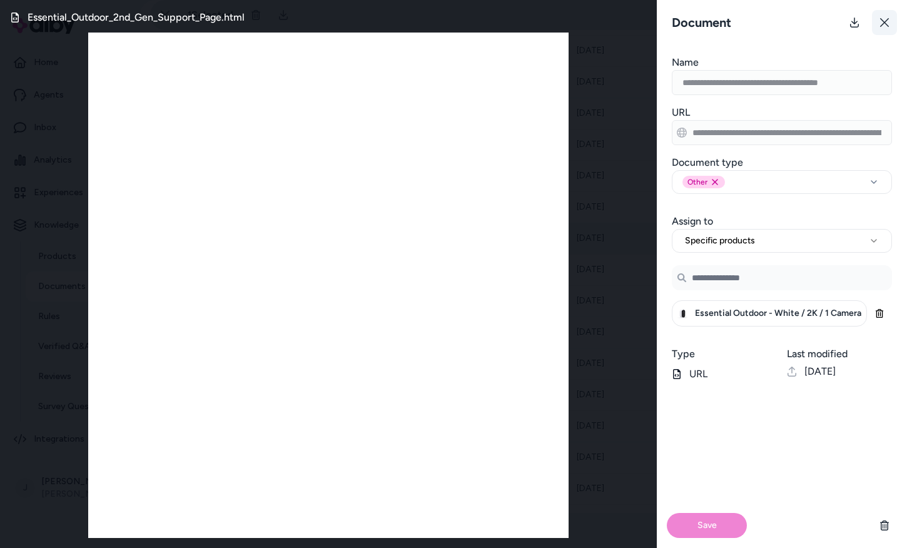
click at [880, 23] on icon at bounding box center [884, 23] width 10 height 10
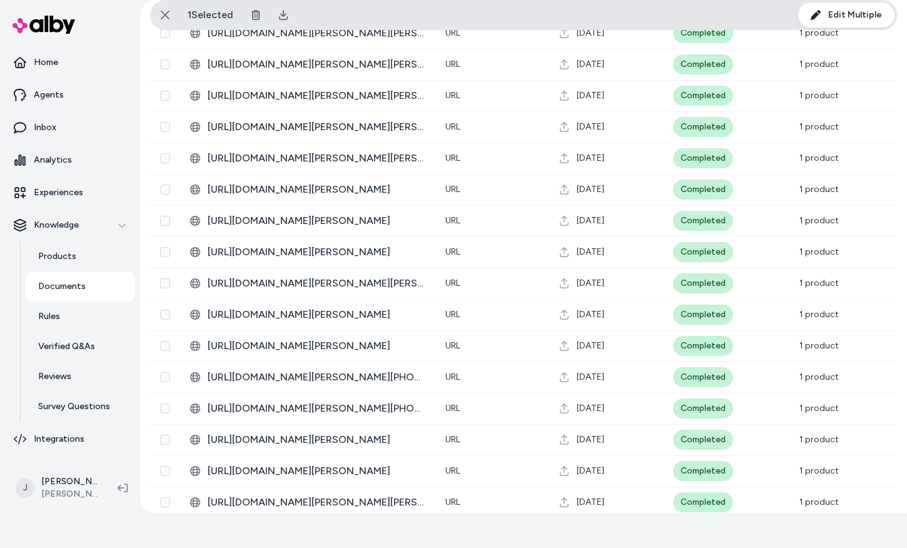
scroll to position [2982, 0]
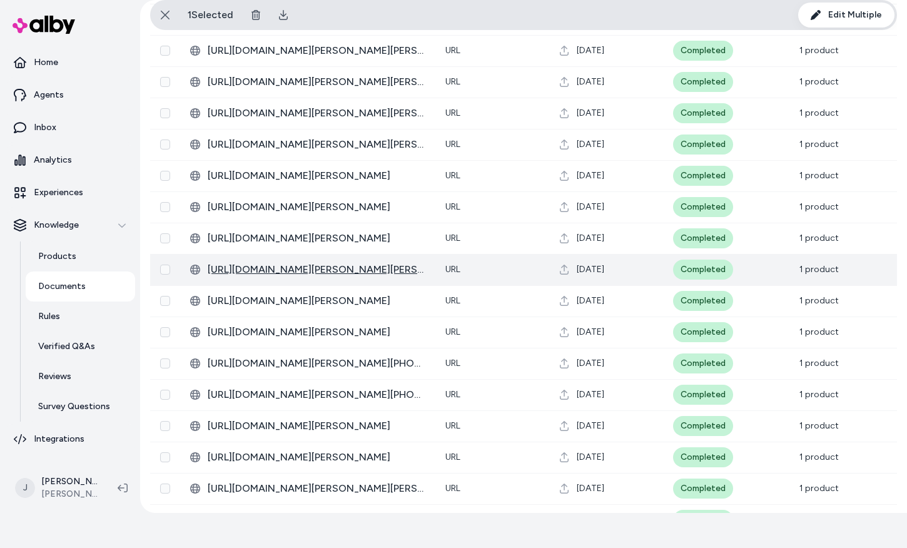
click at [320, 268] on span "https://www.arlo.com/en-us/support/products/arlo-floodlight.html" at bounding box center [317, 269] width 218 height 15
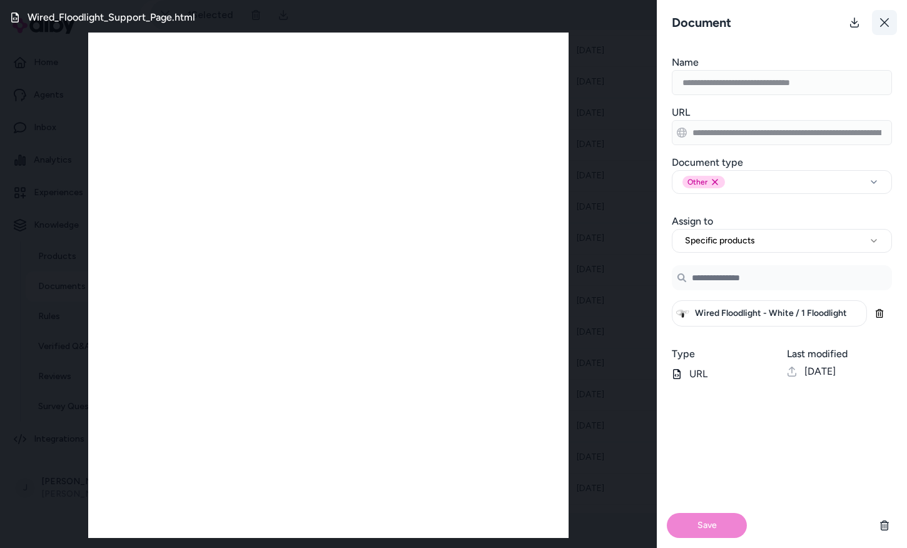
click at [883, 24] on icon at bounding box center [884, 23] width 10 height 10
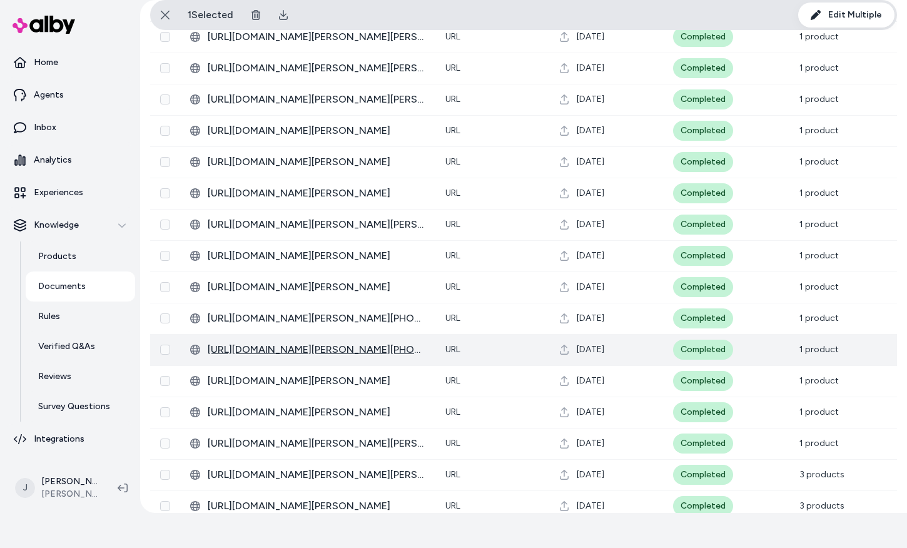
scroll to position [3051, 0]
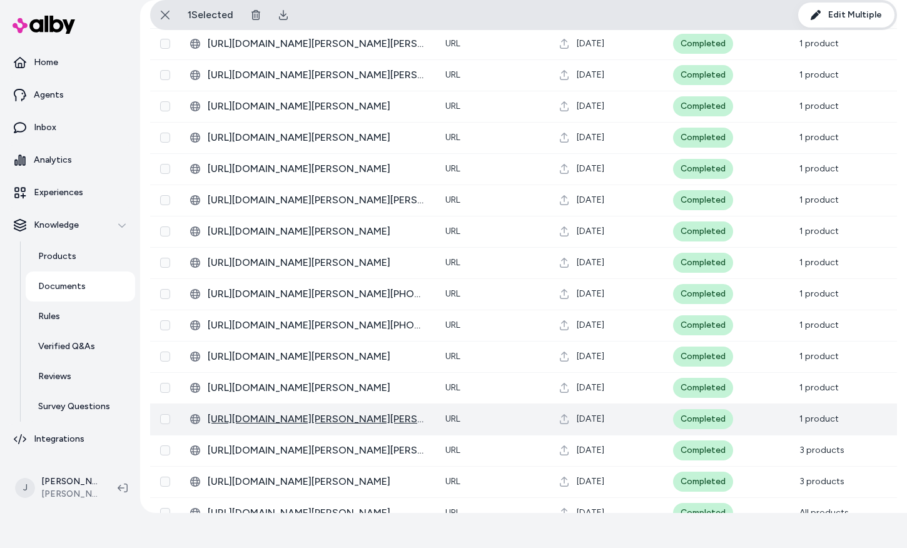
click at [264, 419] on span "https://www.arlo.com/en-us/support/products/arlo-pro5.html" at bounding box center [317, 418] width 218 height 15
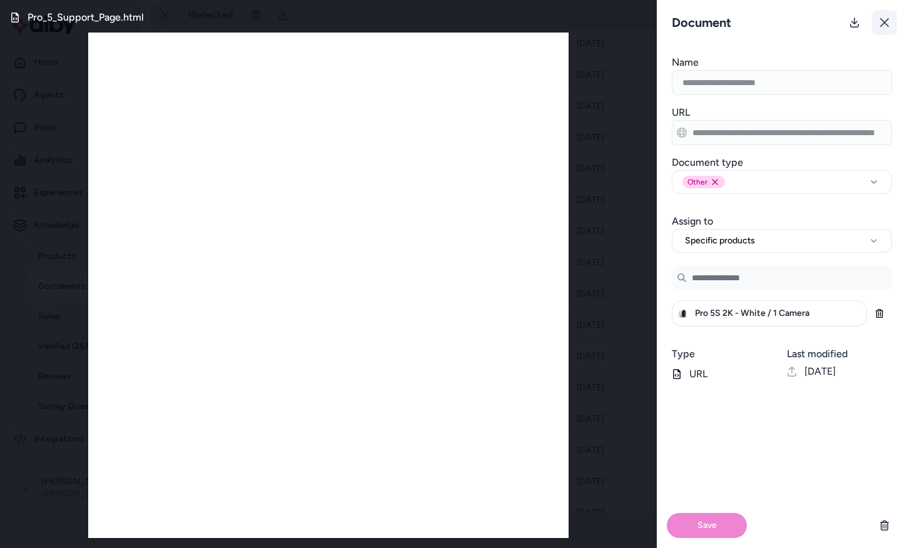
click at [879, 24] on icon at bounding box center [884, 23] width 10 height 10
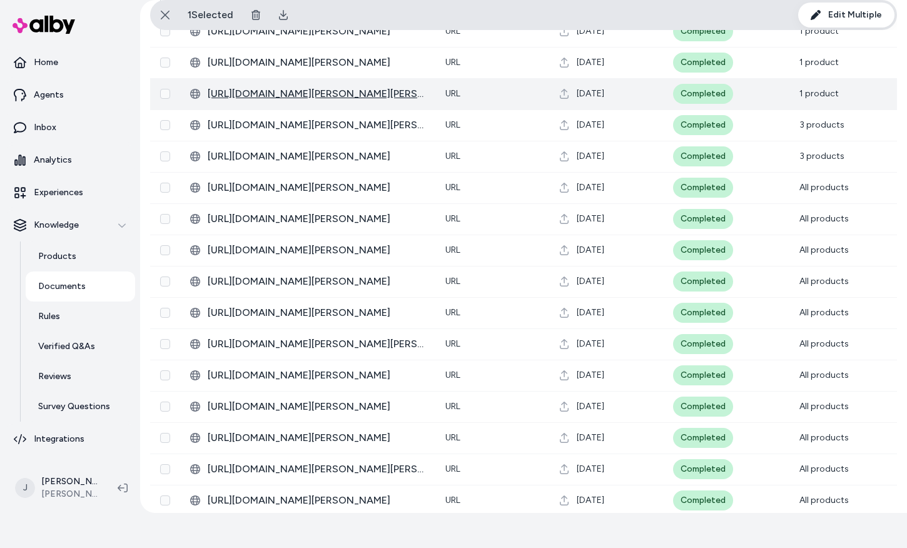
scroll to position [3409, 0]
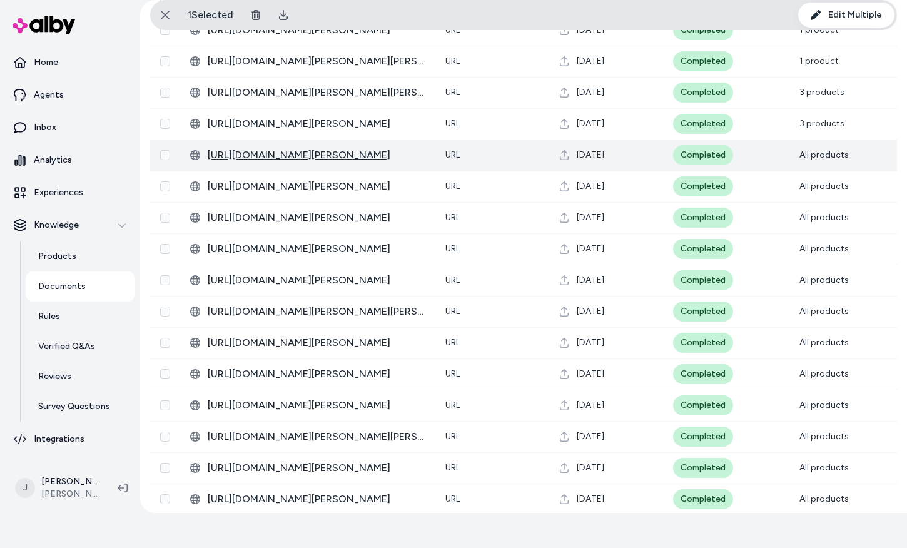
click at [322, 153] on span "https://www.arlo.com/en-us/light" at bounding box center [317, 155] width 218 height 15
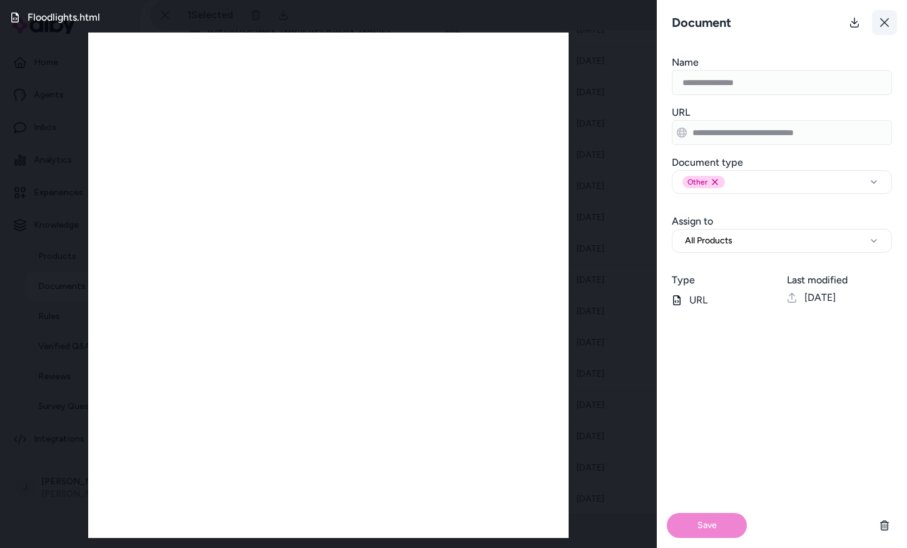
click at [884, 28] on button at bounding box center [884, 22] width 25 height 25
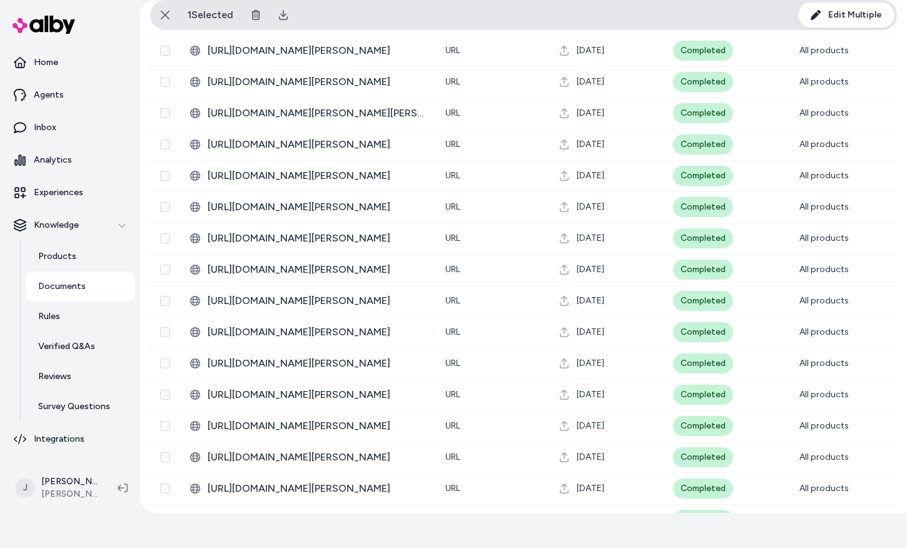
scroll to position [3794, 0]
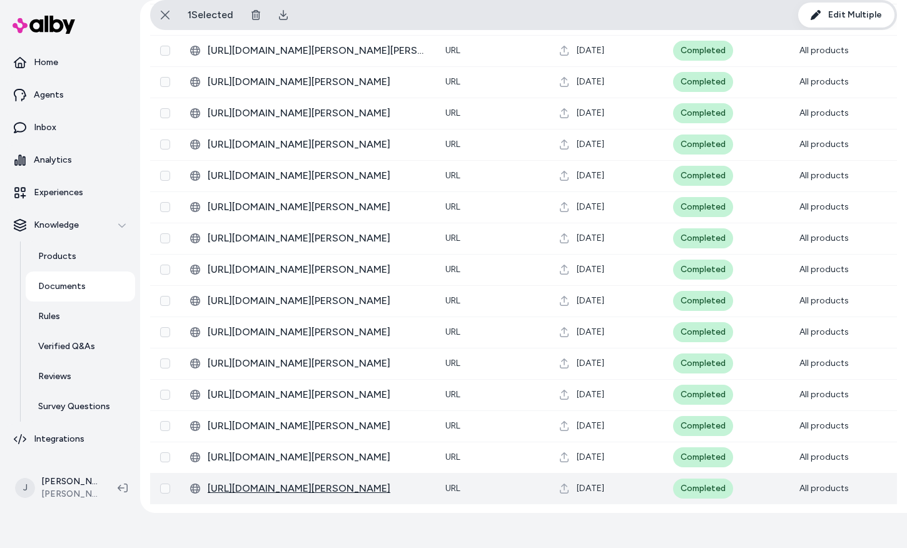
click at [304, 492] on span "https://status.arlo.com/" at bounding box center [317, 488] width 218 height 15
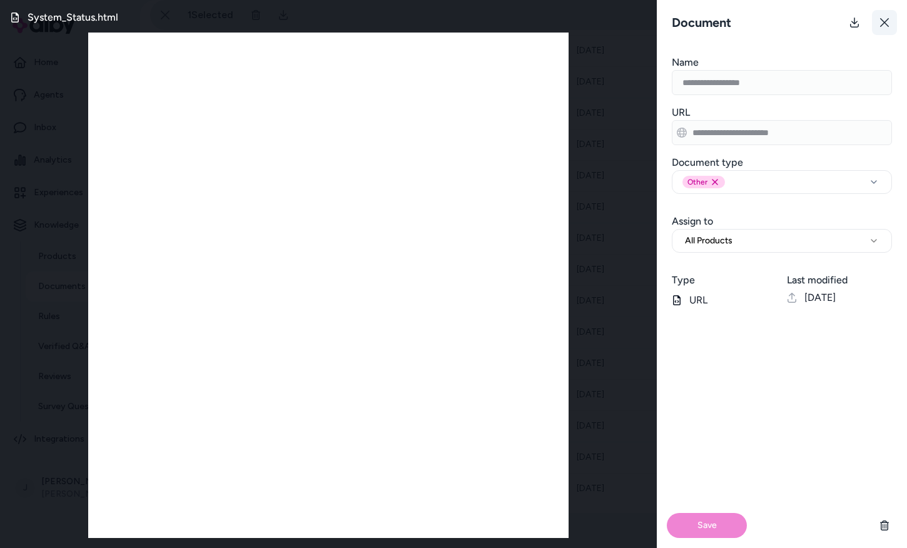
click at [885, 22] on icon at bounding box center [884, 23] width 10 height 10
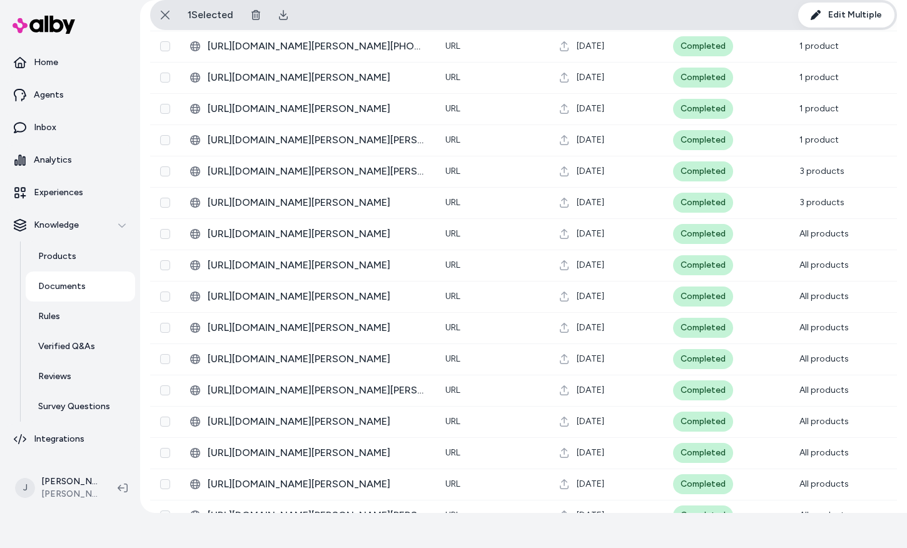
scroll to position [3321, 0]
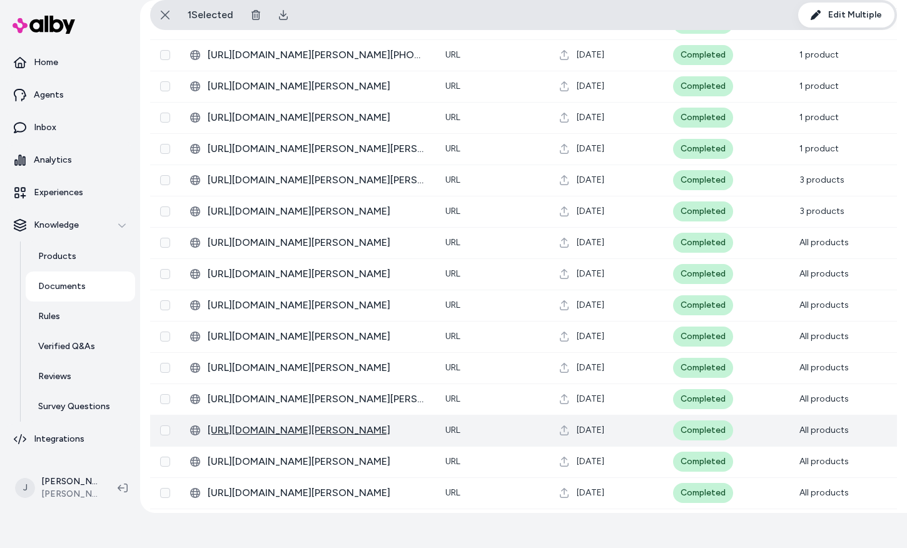
click at [343, 431] on span "https://www.arlo.com/en-us/product-warranty.html" at bounding box center [317, 430] width 218 height 15
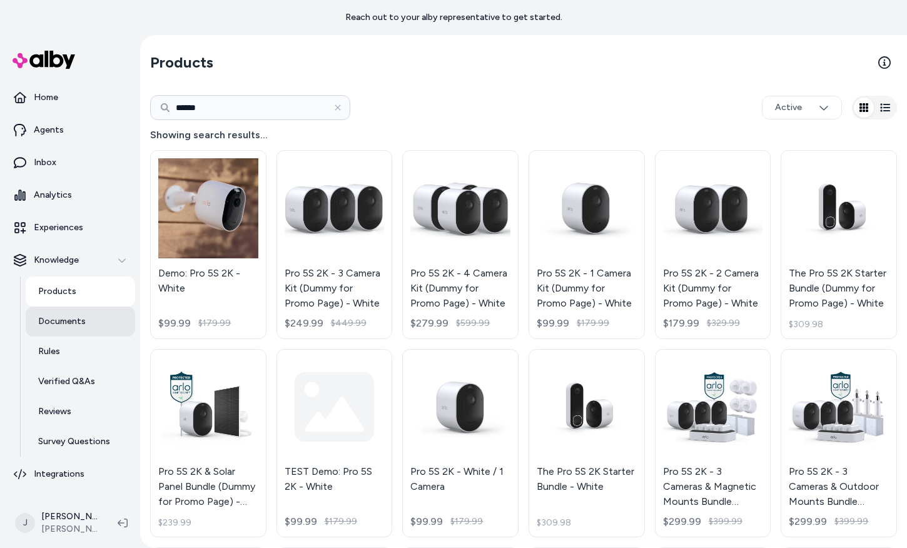
click at [82, 313] on link "Documents" at bounding box center [80, 321] width 109 height 30
click at [68, 324] on p "Documents" at bounding box center [62, 321] width 48 height 13
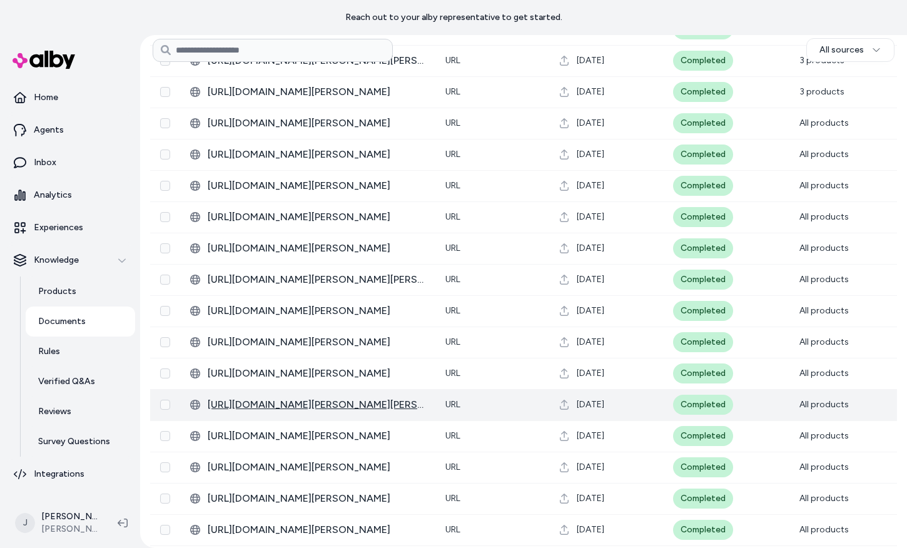
scroll to position [3437, 0]
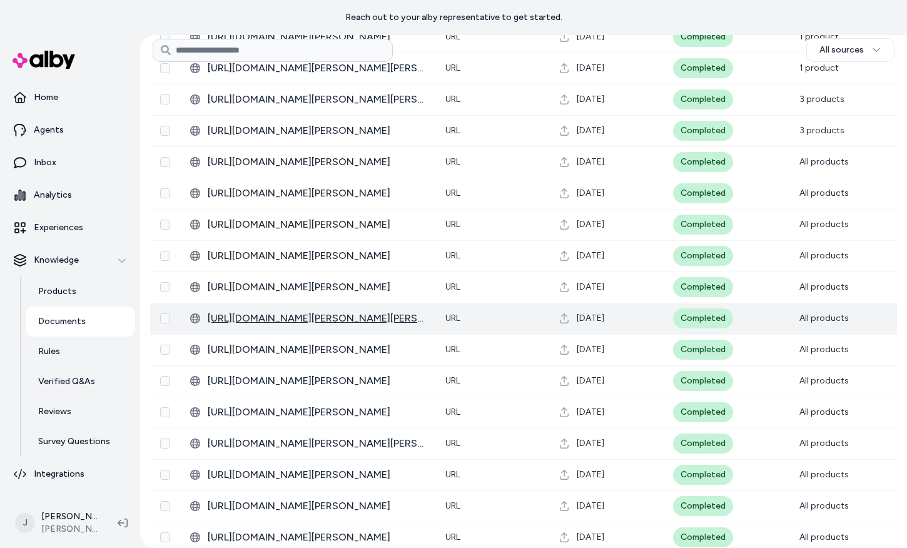
click at [351, 320] on span "https://www.arlo.com/en-us/support/products/arlo-secure.html" at bounding box center [317, 318] width 218 height 15
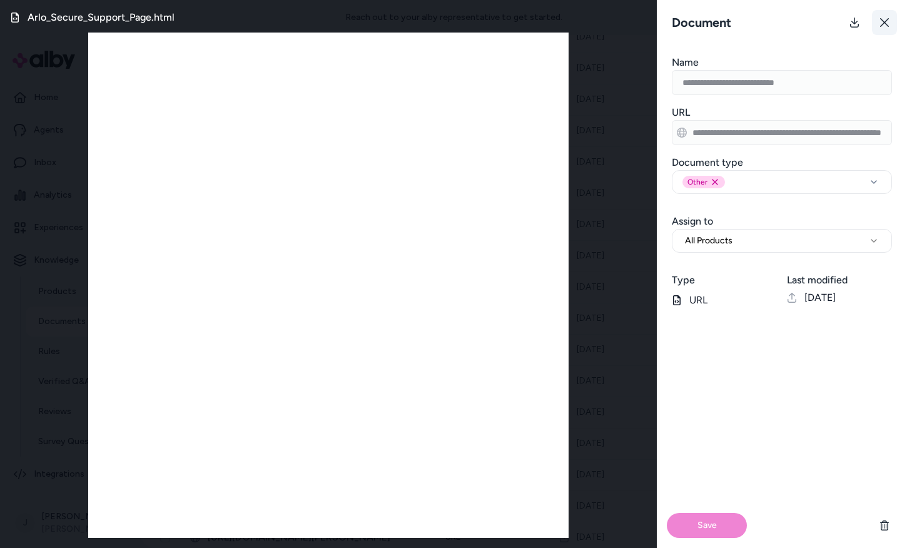
click at [886, 28] on button at bounding box center [884, 22] width 25 height 25
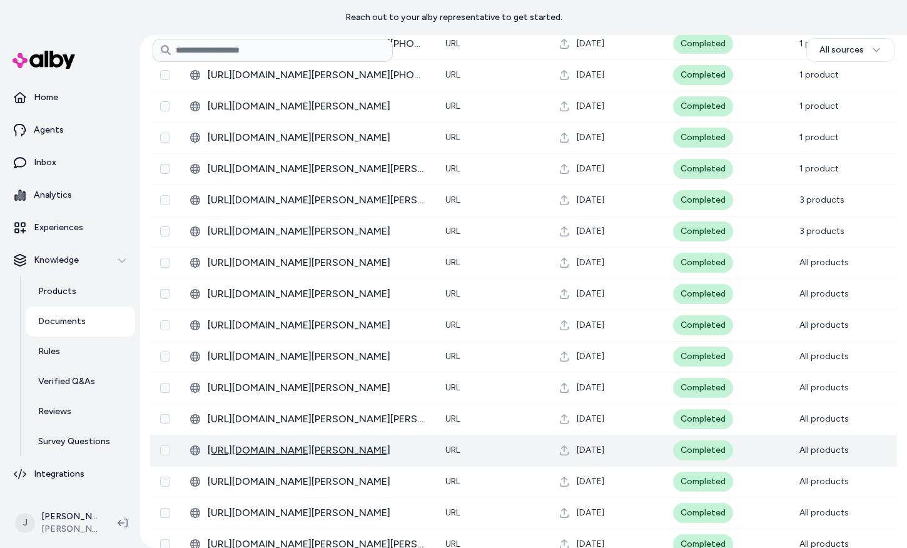
scroll to position [3339, 0]
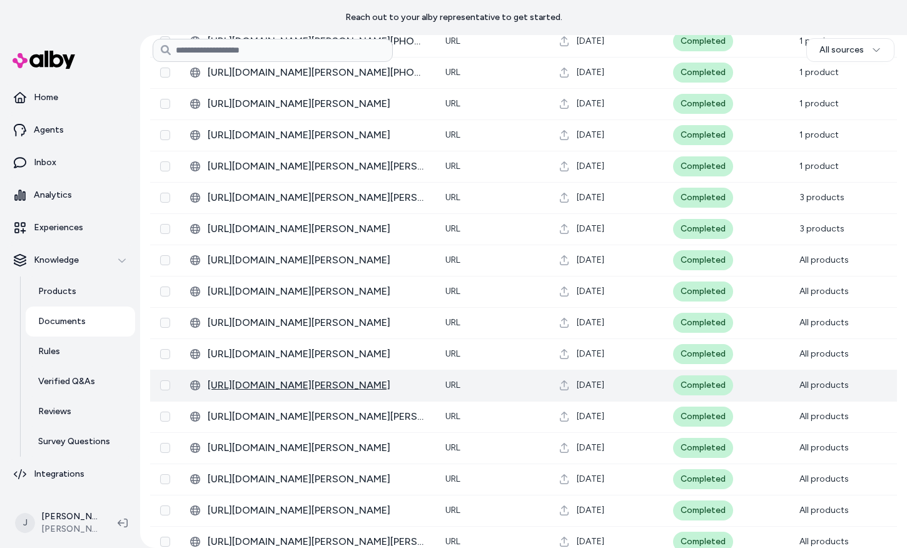
click at [287, 386] on span "https://www.arlo.com/en-us/arlosecure.html" at bounding box center [317, 385] width 218 height 15
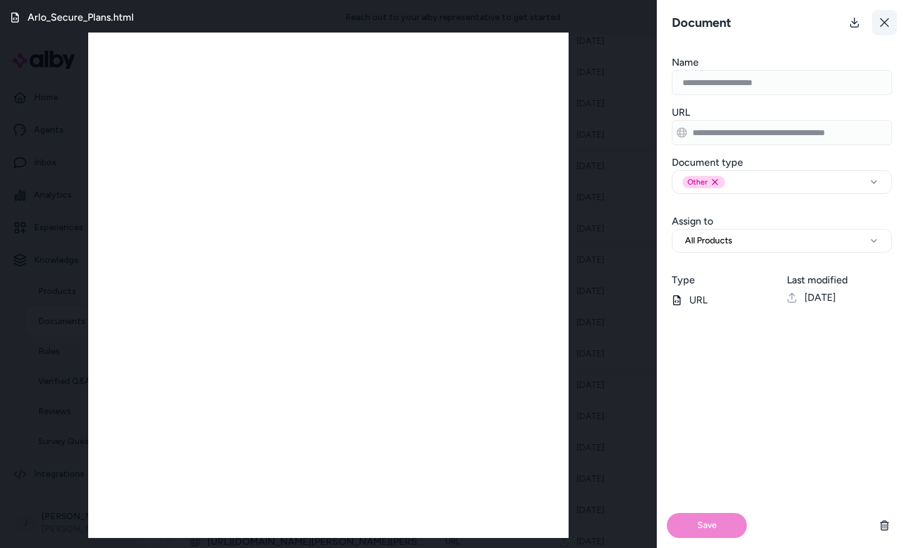
click at [882, 24] on icon at bounding box center [884, 22] width 9 height 9
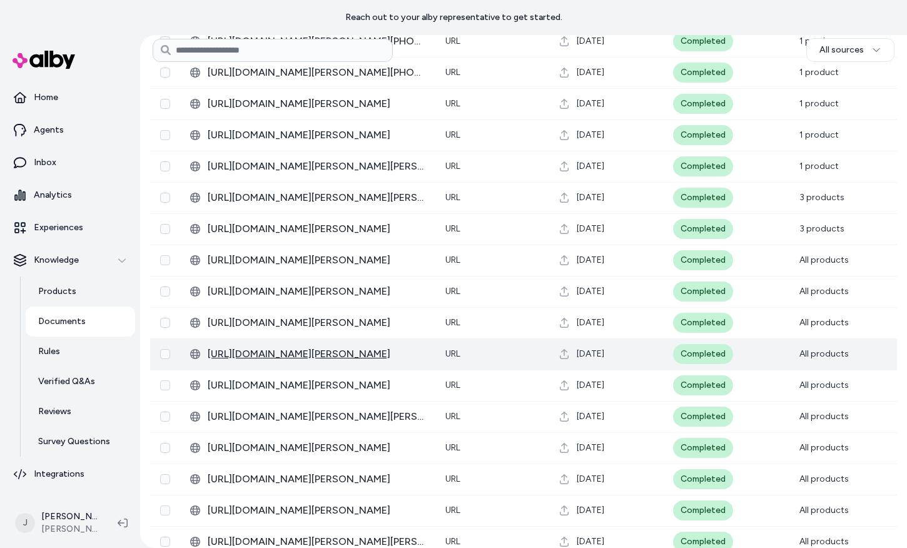
click at [367, 355] on span "https://www.arlo.com/en-us/security-system" at bounding box center [317, 353] width 218 height 15
